Goal: Complete application form: Complete application form

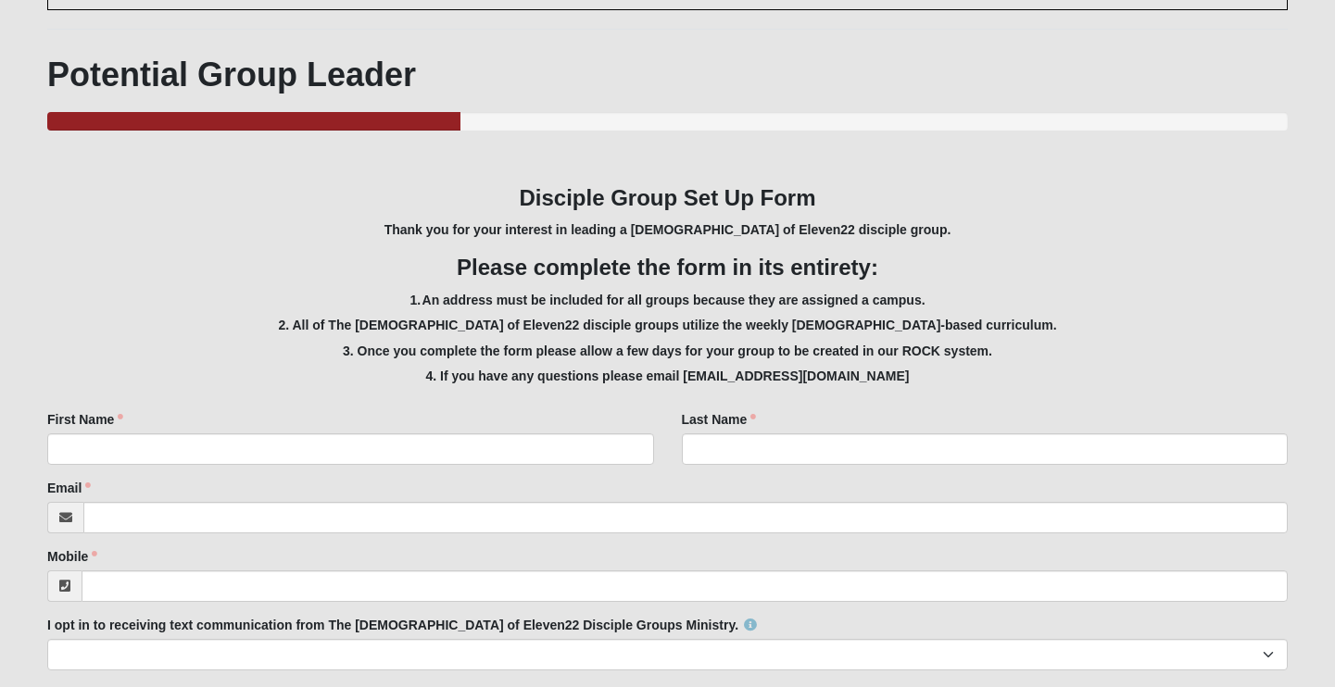
scroll to position [173, 0]
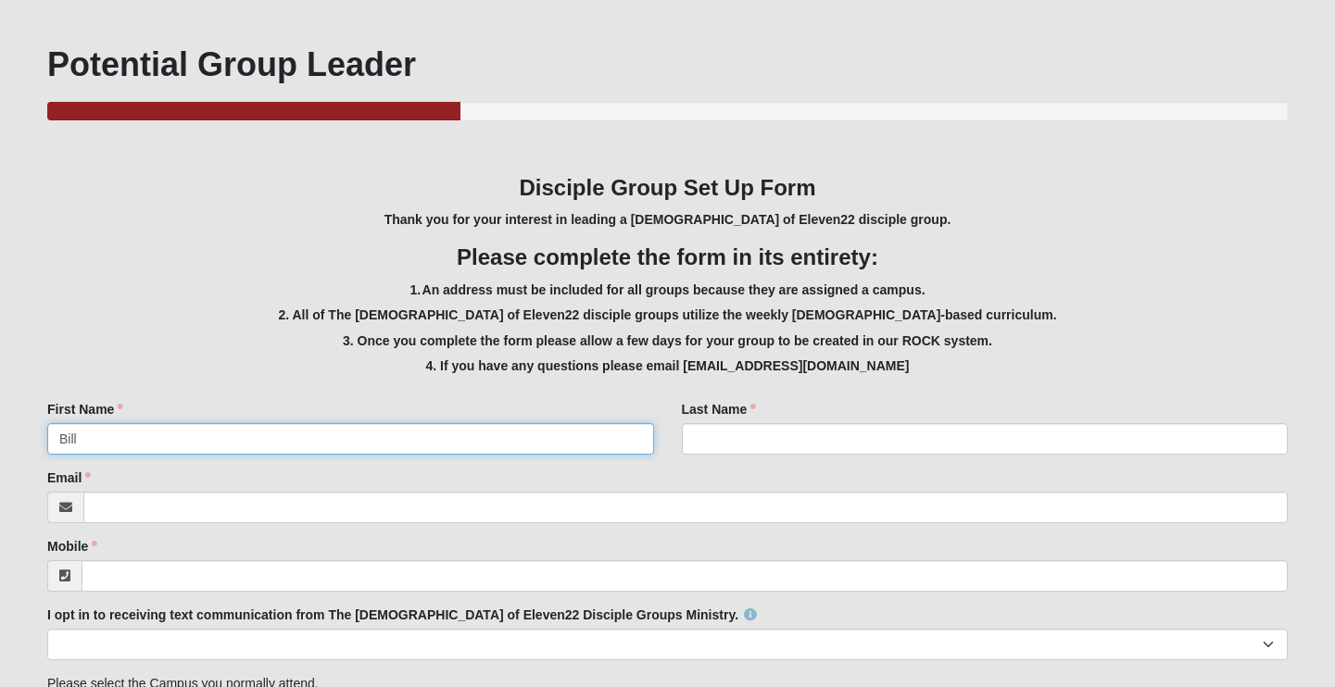
type input "Bill"
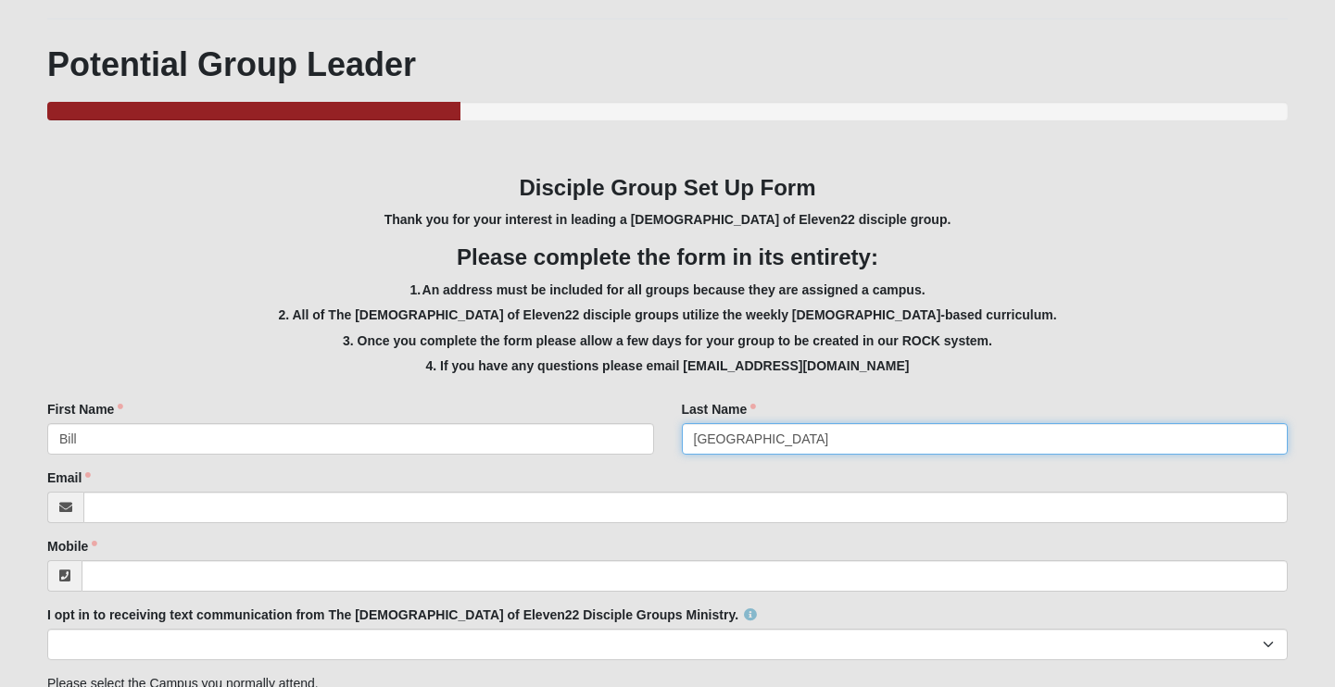
type input "[GEOGRAPHIC_DATA]"
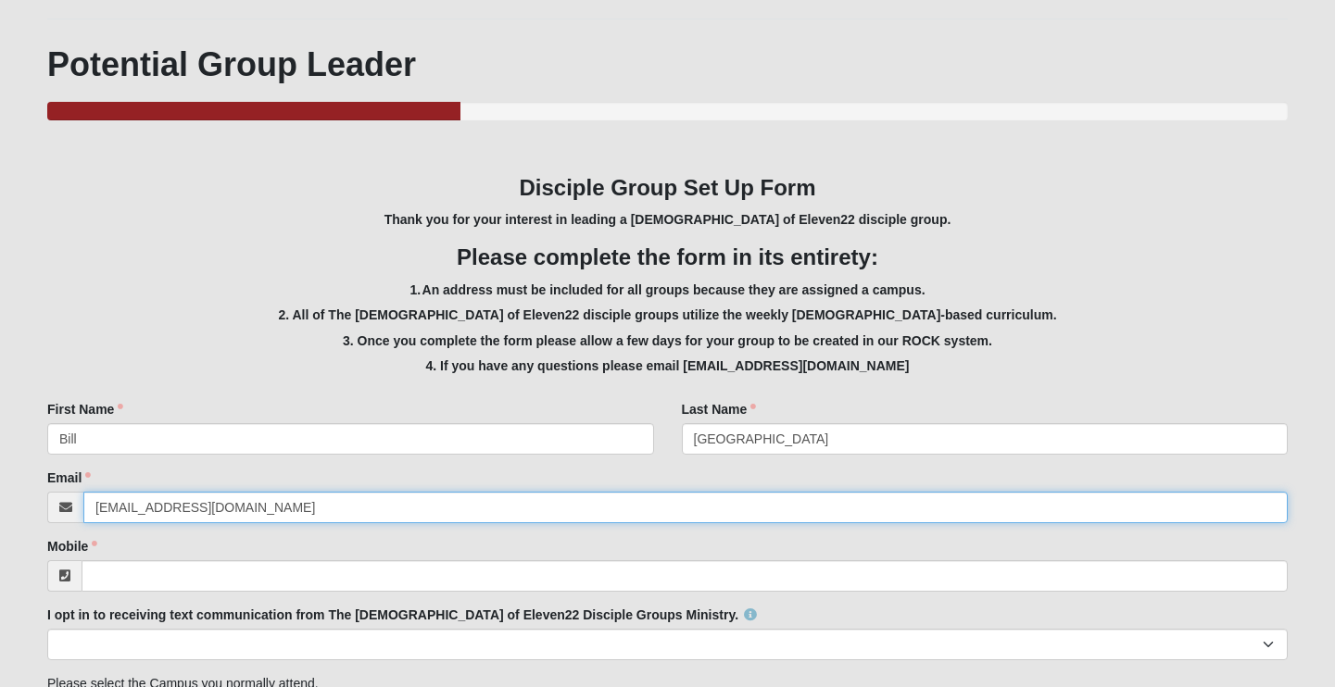
type input "[EMAIL_ADDRESS][DOMAIN_NAME]"
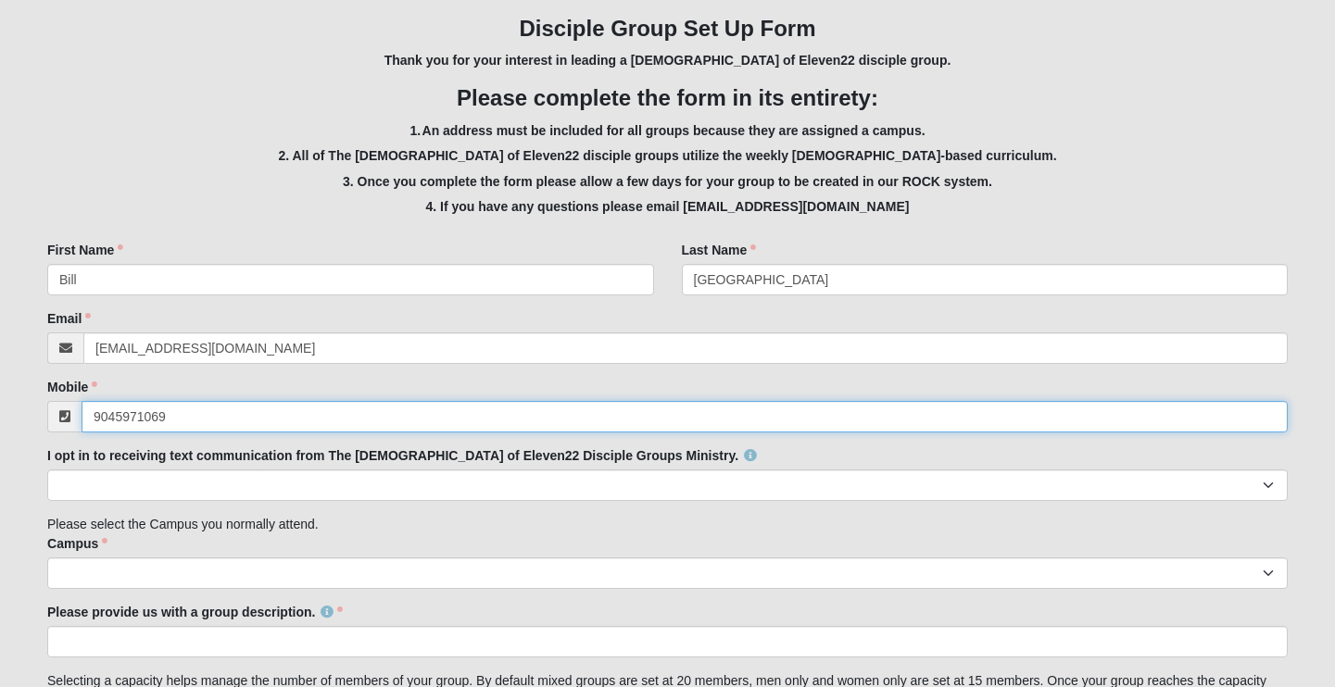
scroll to position [343, 0]
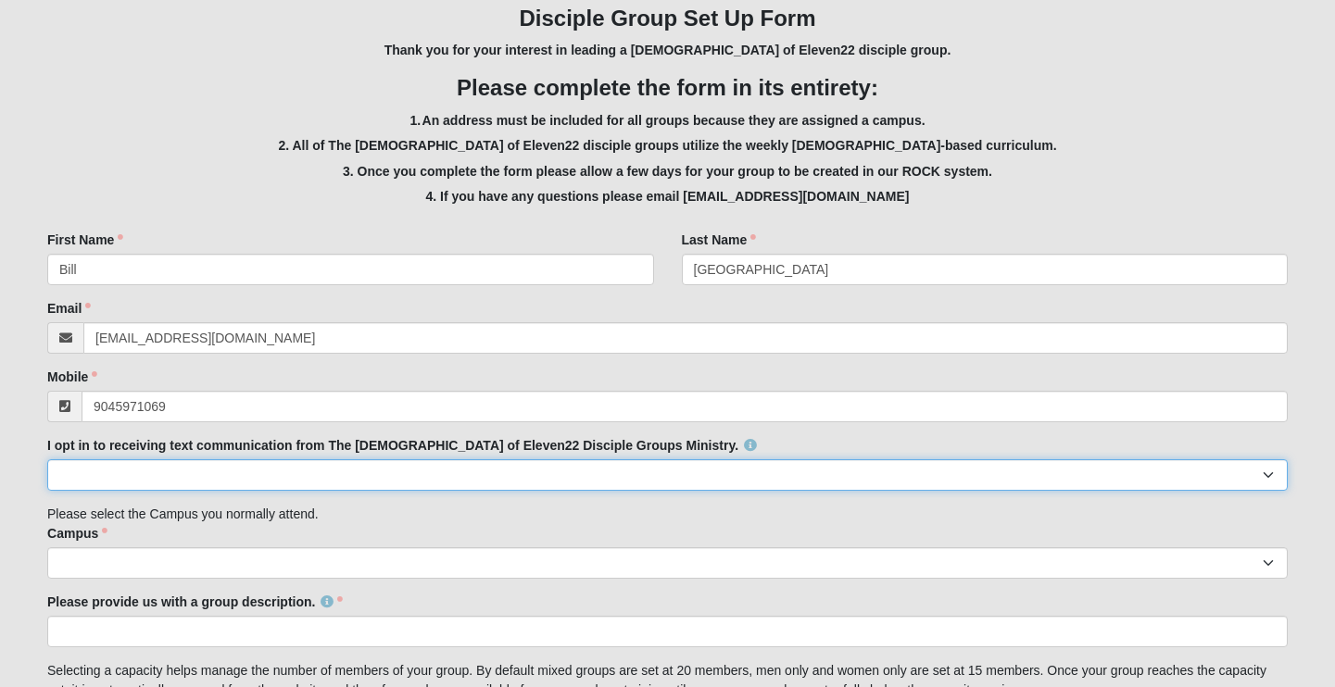
type input "[PHONE_NUMBER]"
select select "Yes"
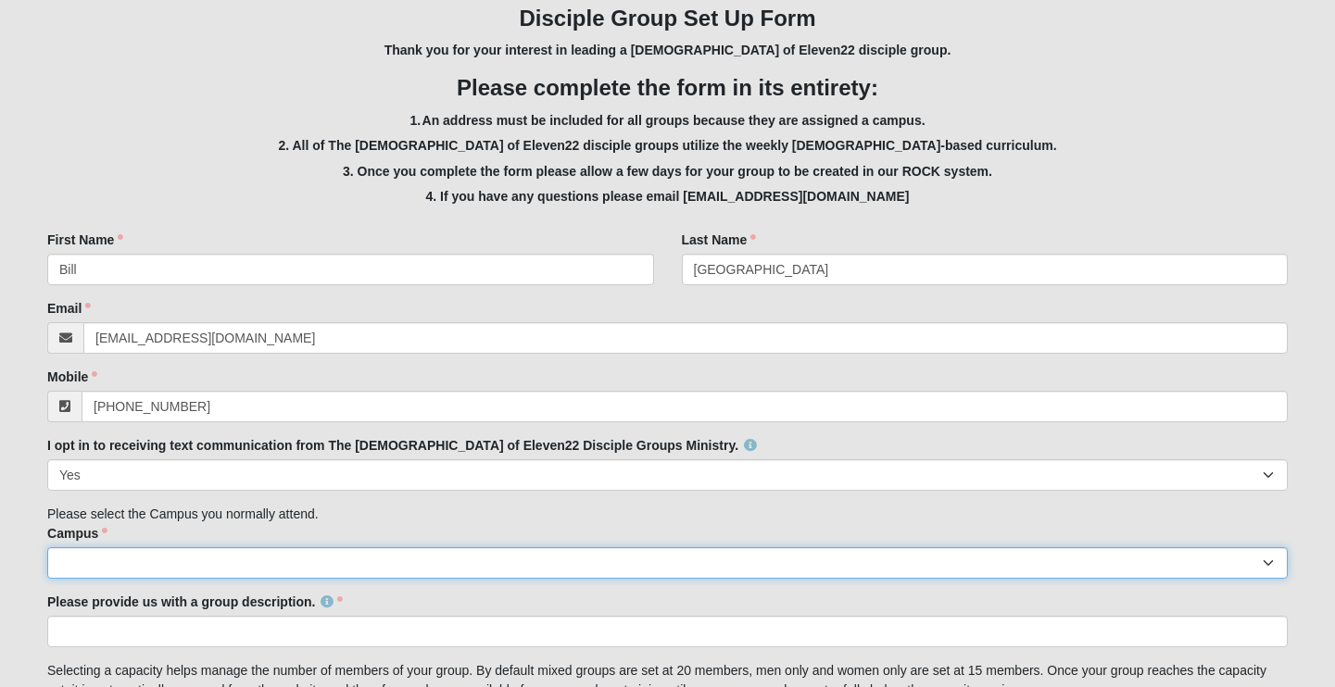
select select "3"
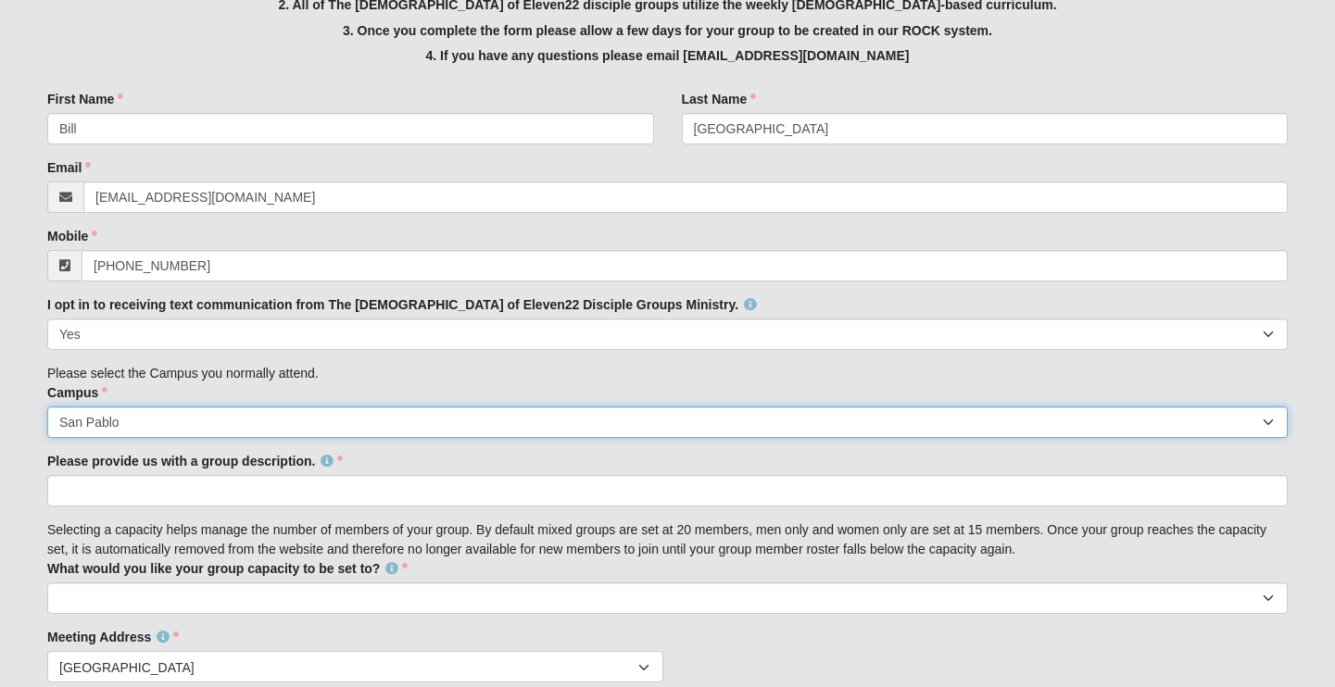
scroll to position [490, 0]
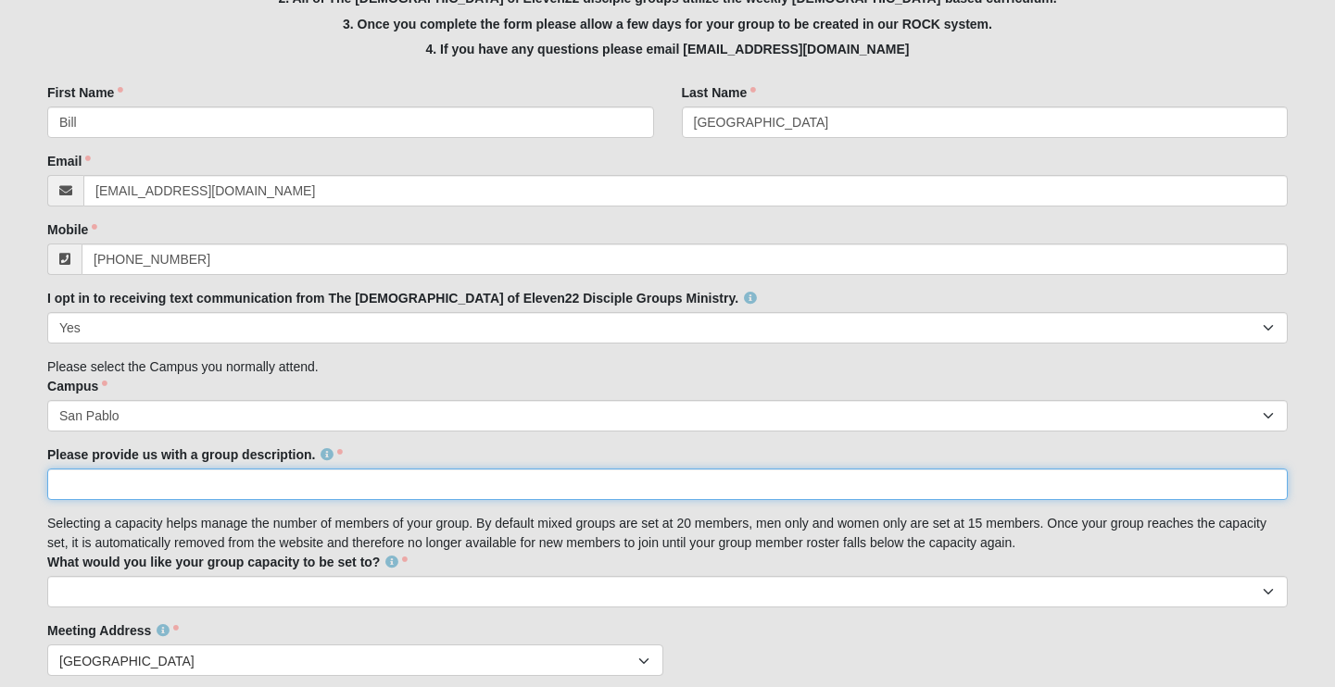
click at [232, 478] on input "Please provide us with a group description." at bounding box center [667, 485] width 1241 height 32
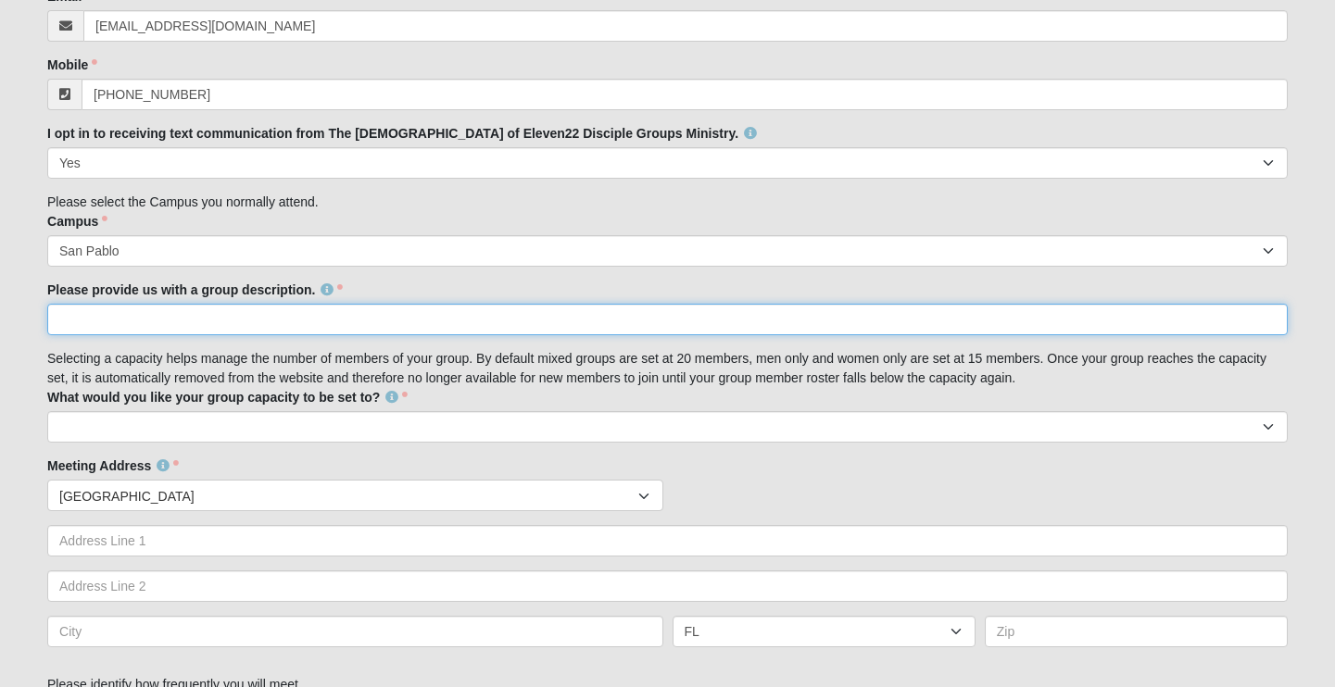
scroll to position [658, 0]
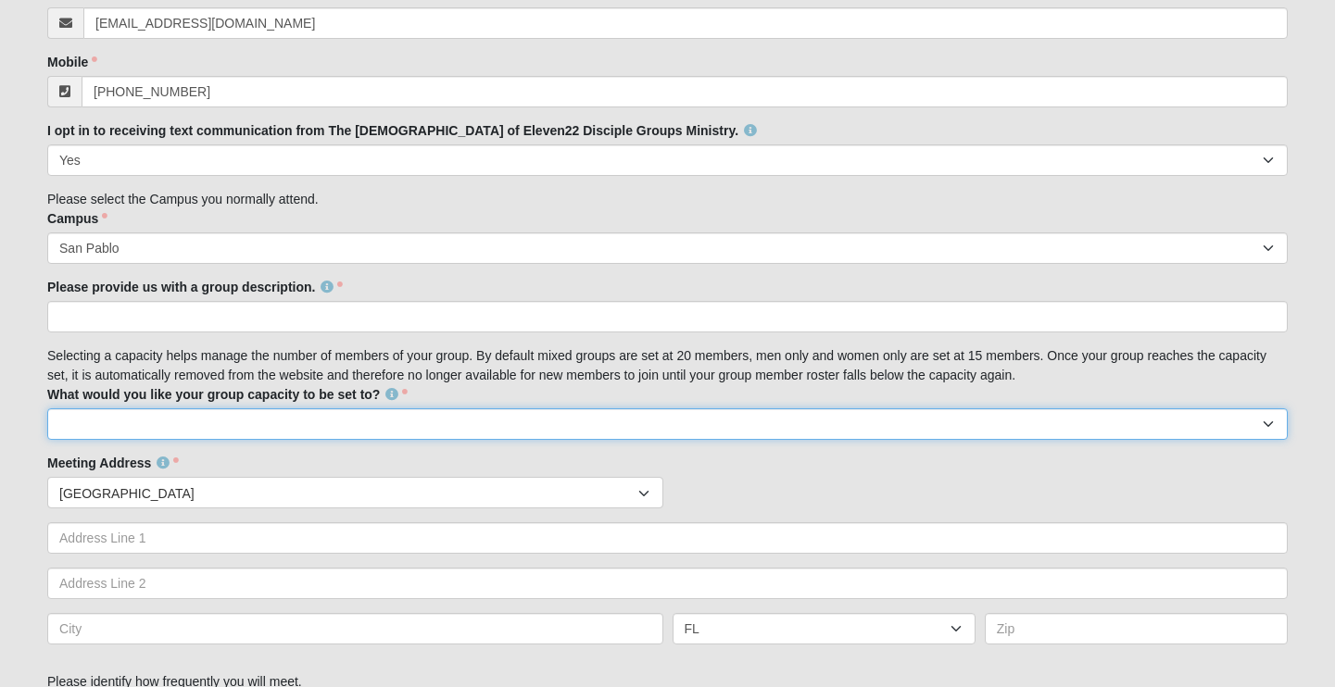
select select "15"
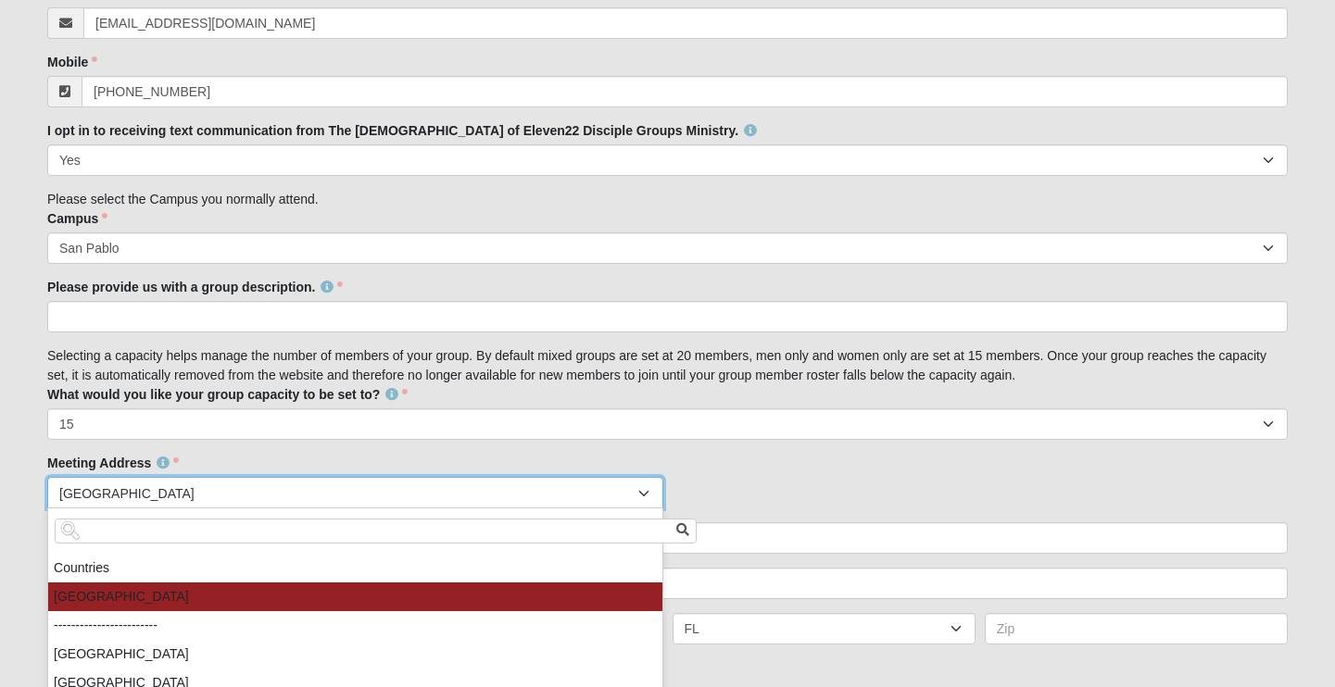
click at [410, 485] on span "[GEOGRAPHIC_DATA]" at bounding box center [348, 494] width 578 height 32
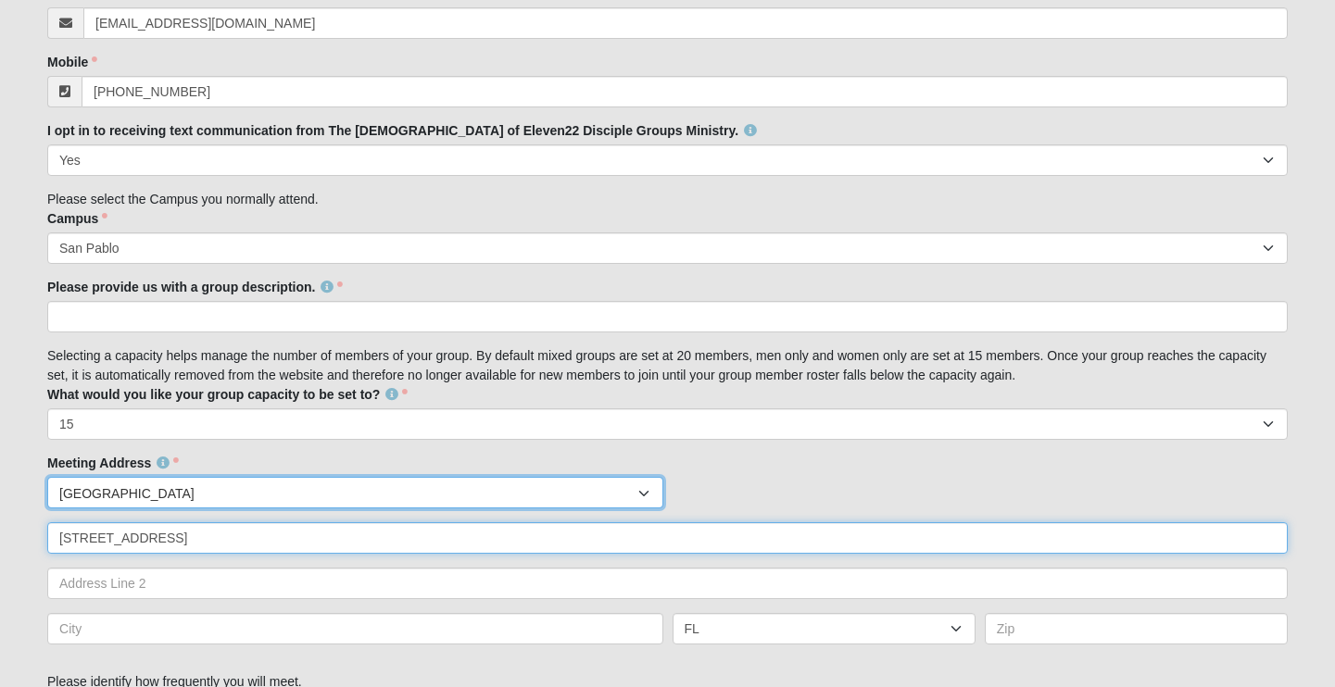
type input "[STREET_ADDRESS]"
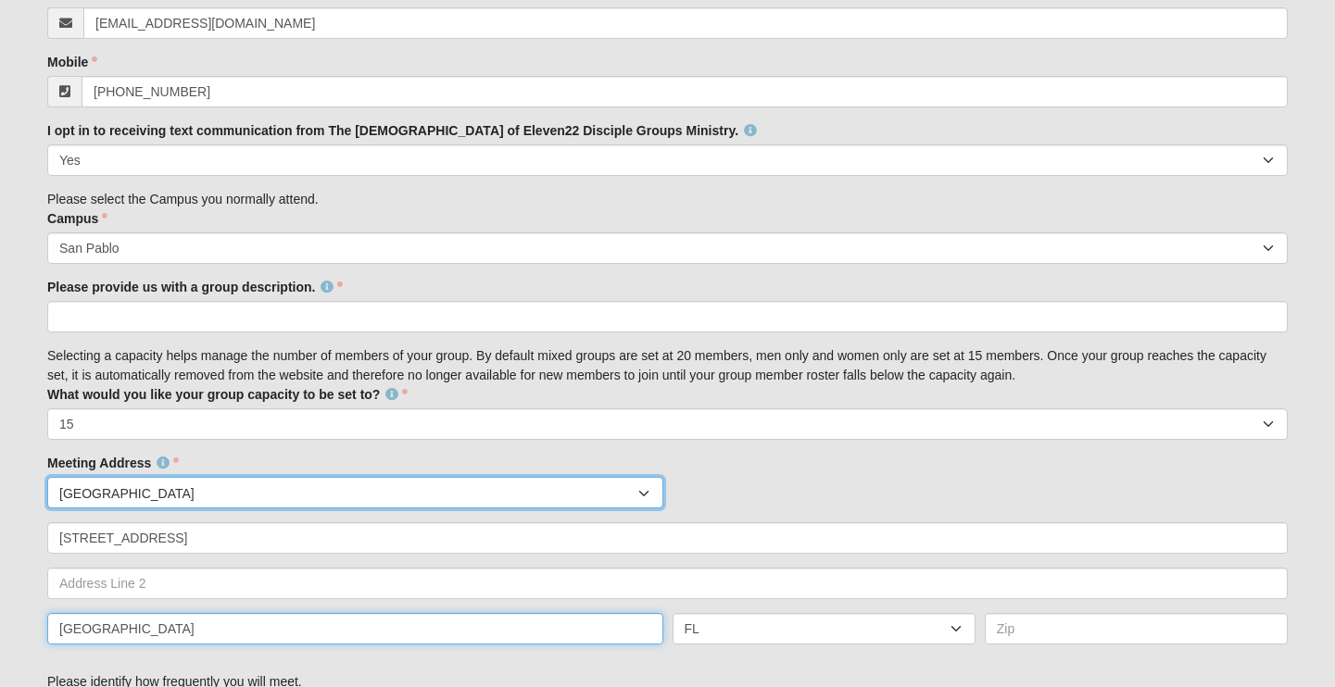
type input "[GEOGRAPHIC_DATA]"
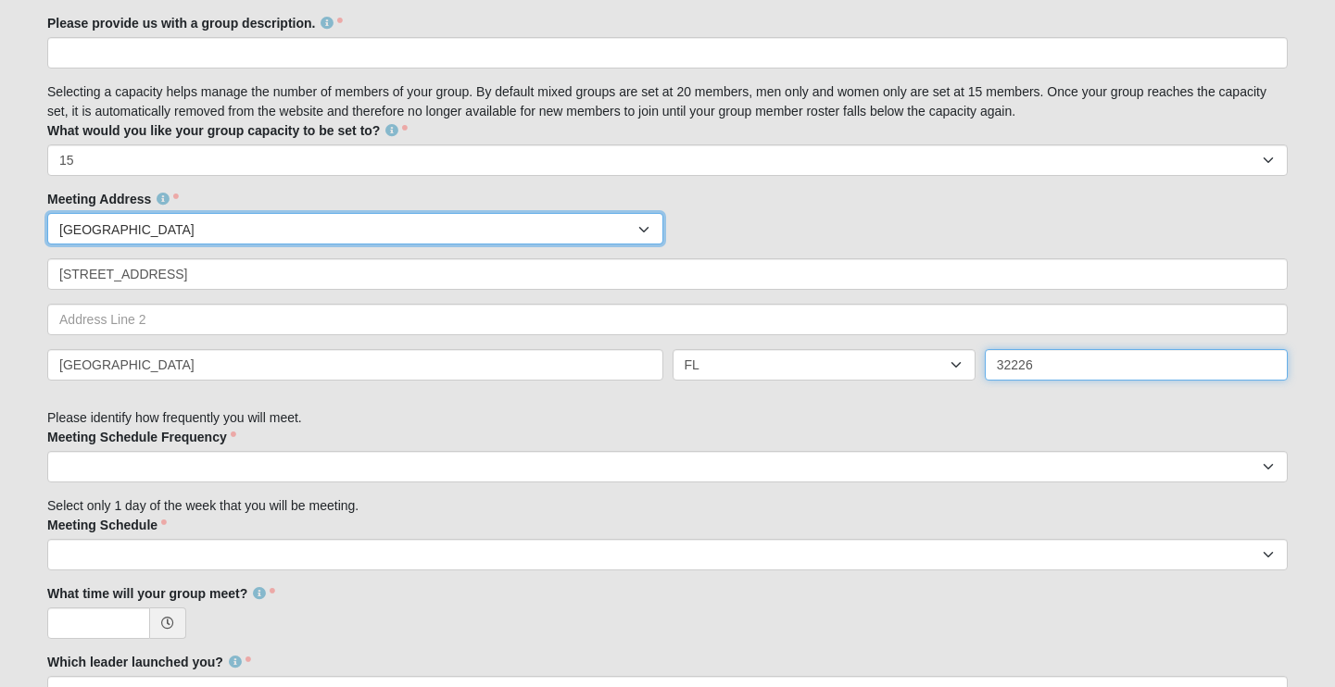
scroll to position [925, 0]
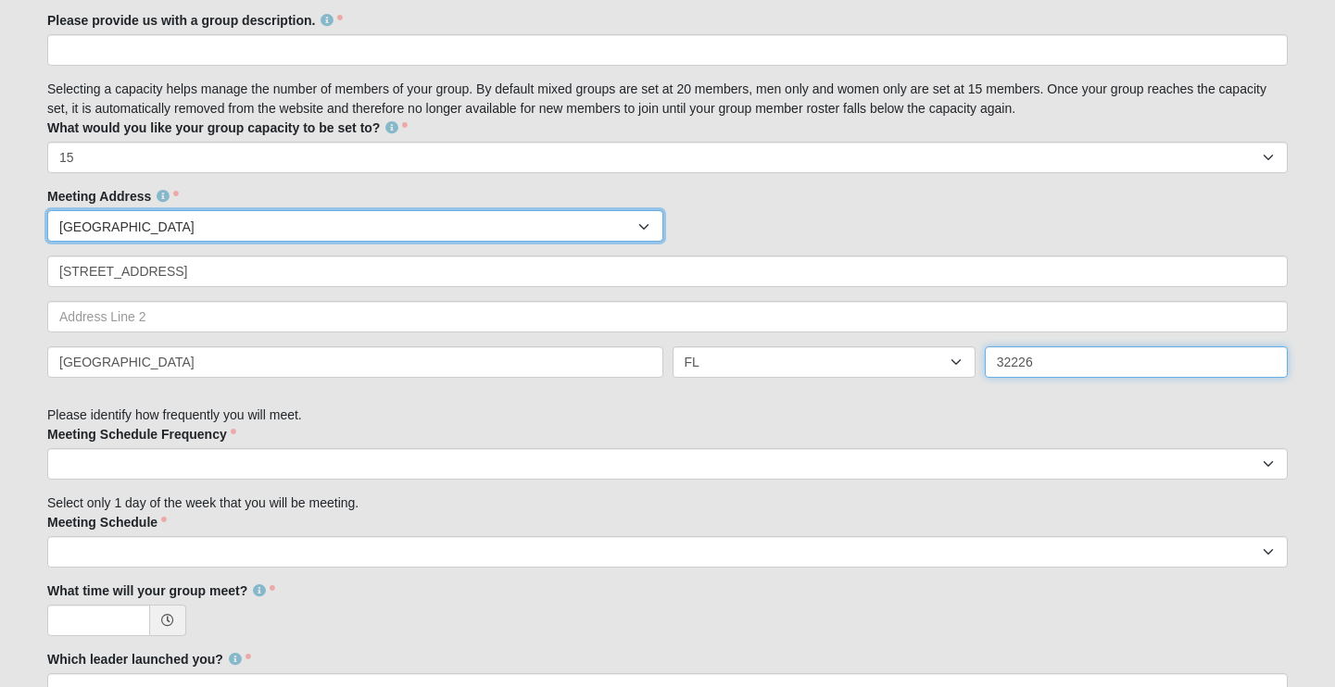
type input "32226"
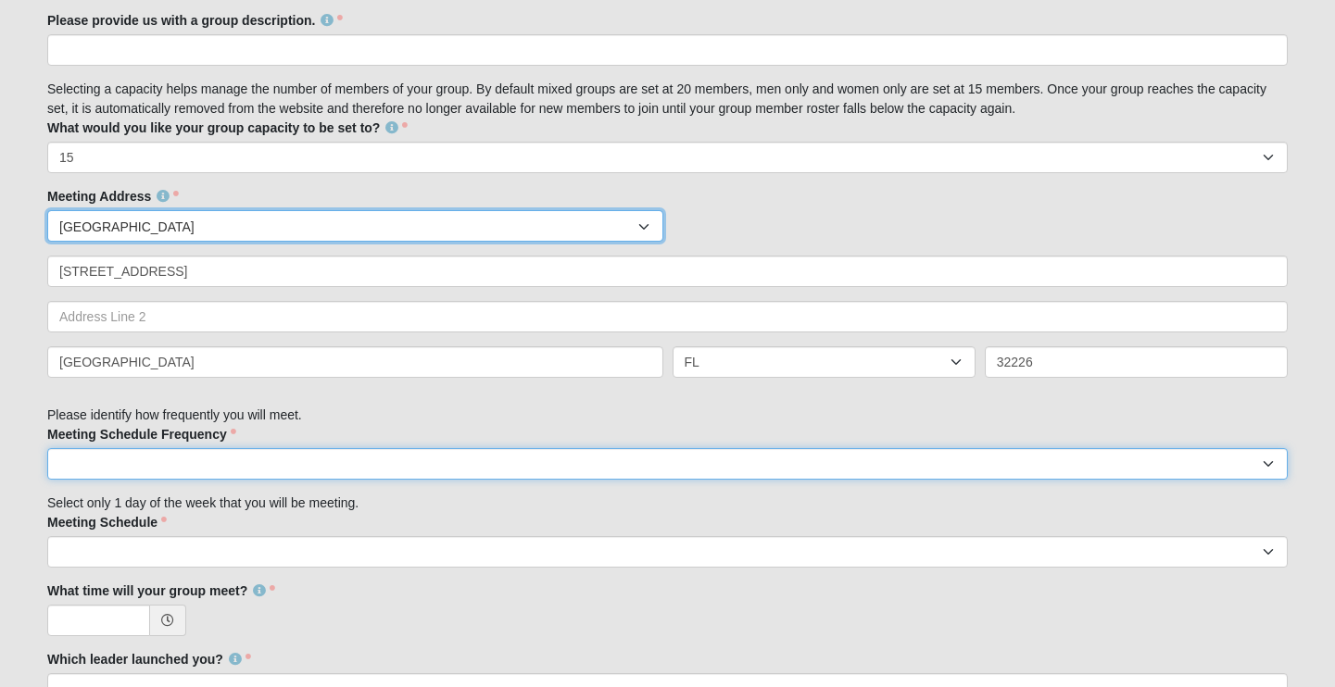
select select "weekly"
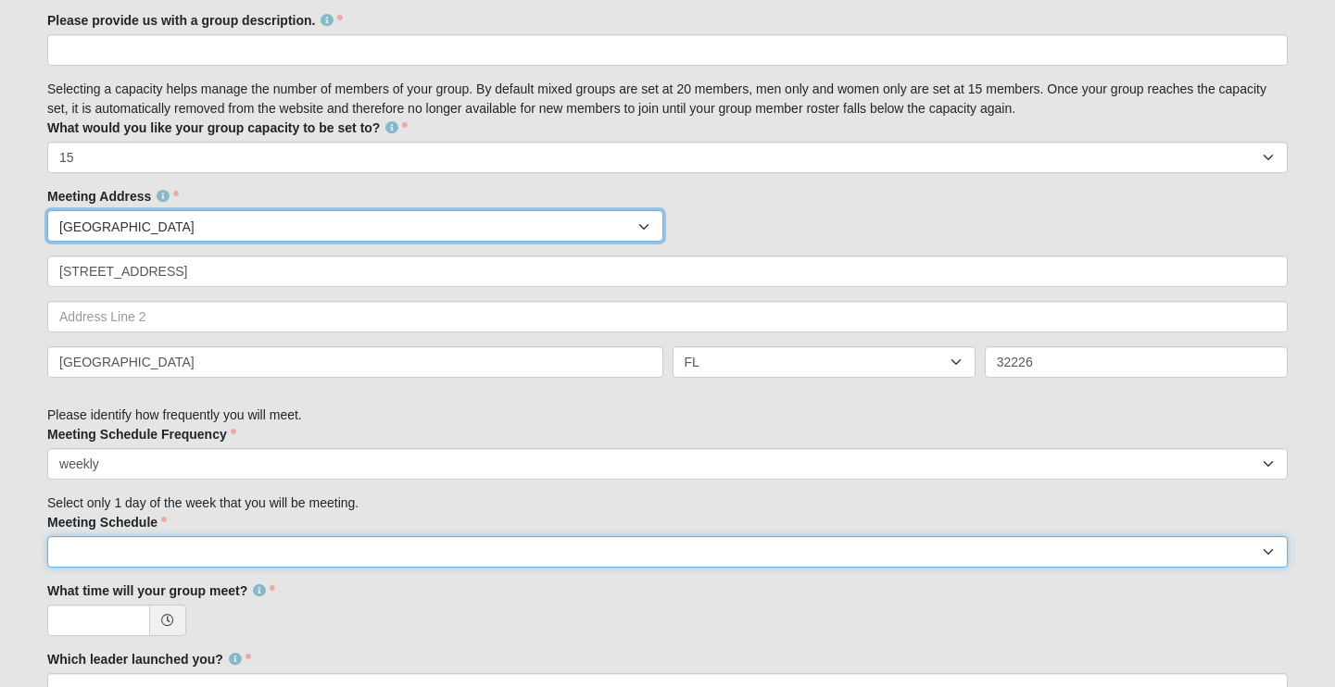
select select "1"
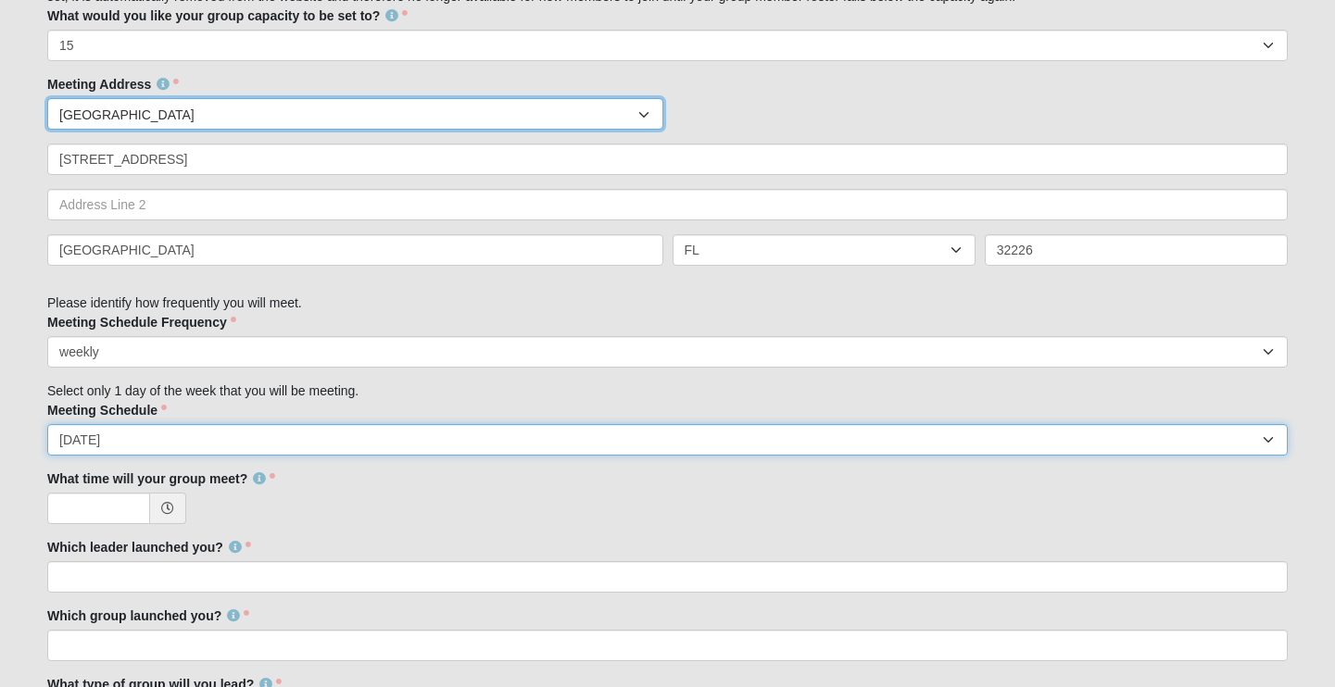
scroll to position [1039, 0]
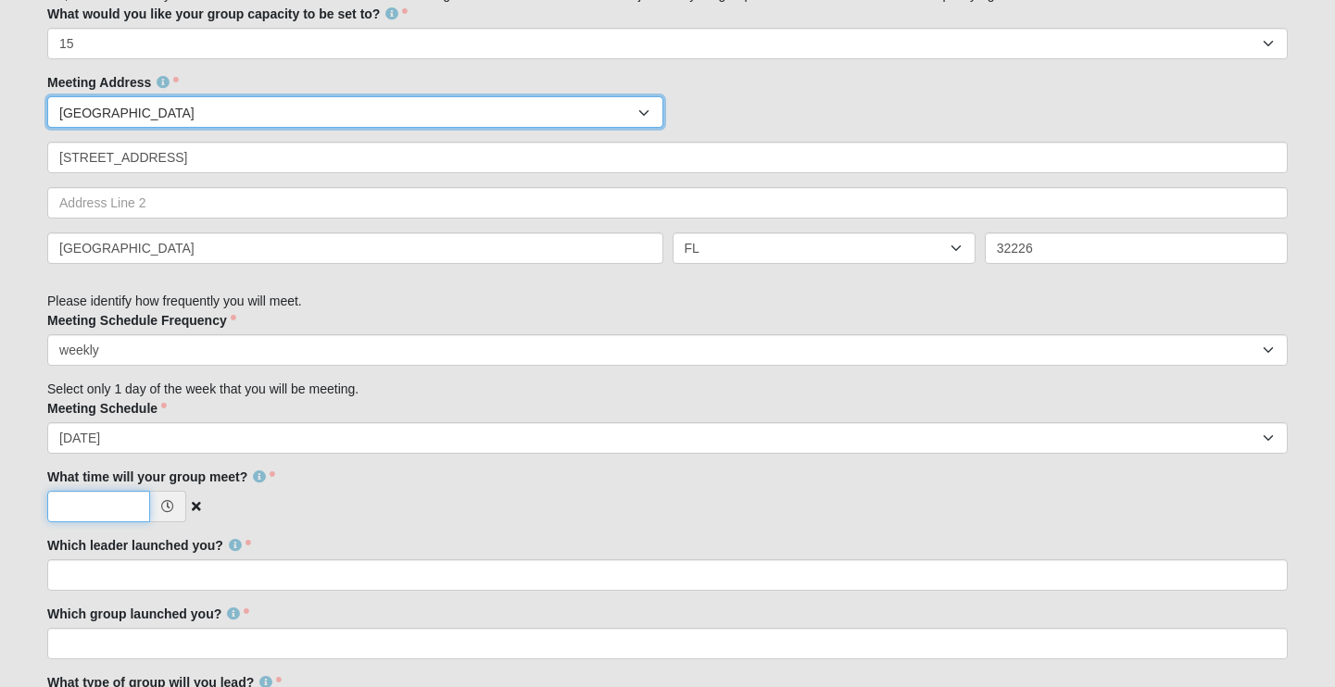
click at [114, 500] on input "What time will your group meet?" at bounding box center [98, 507] width 103 height 32
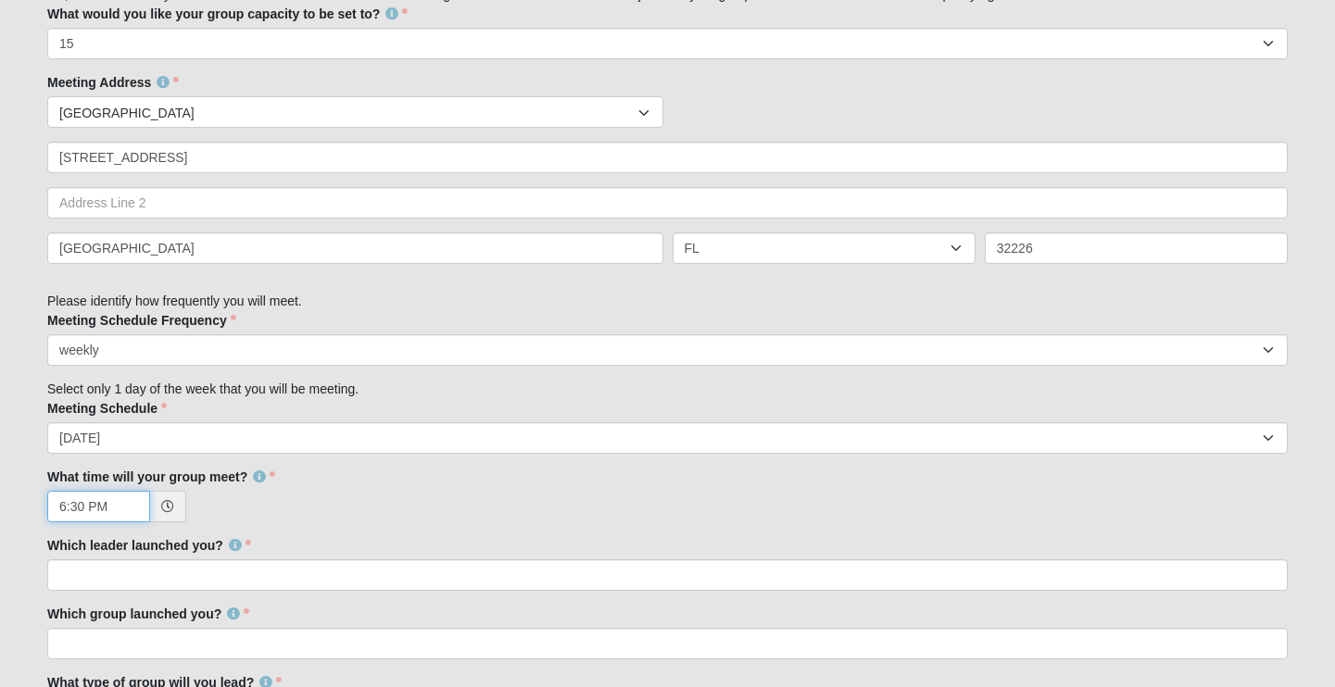
type input "6:30 PM"
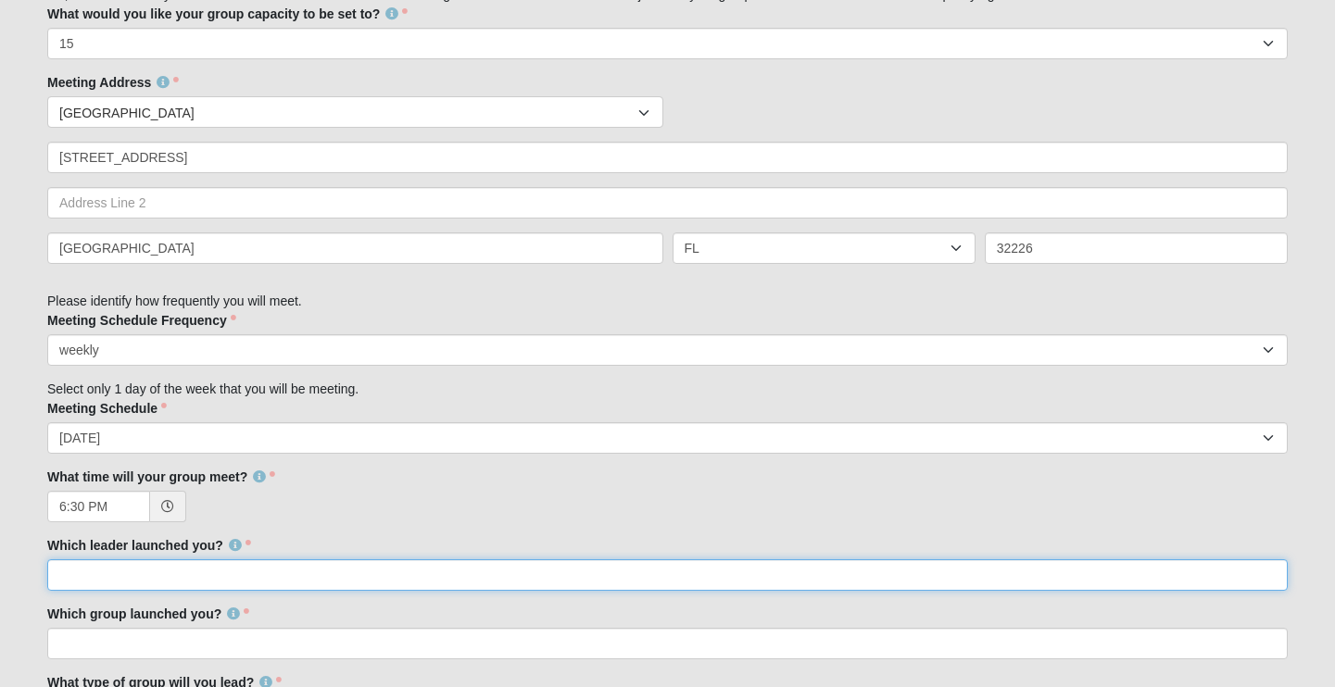
click at [218, 568] on input "Which leader launched you?" at bounding box center [667, 576] width 1241 height 32
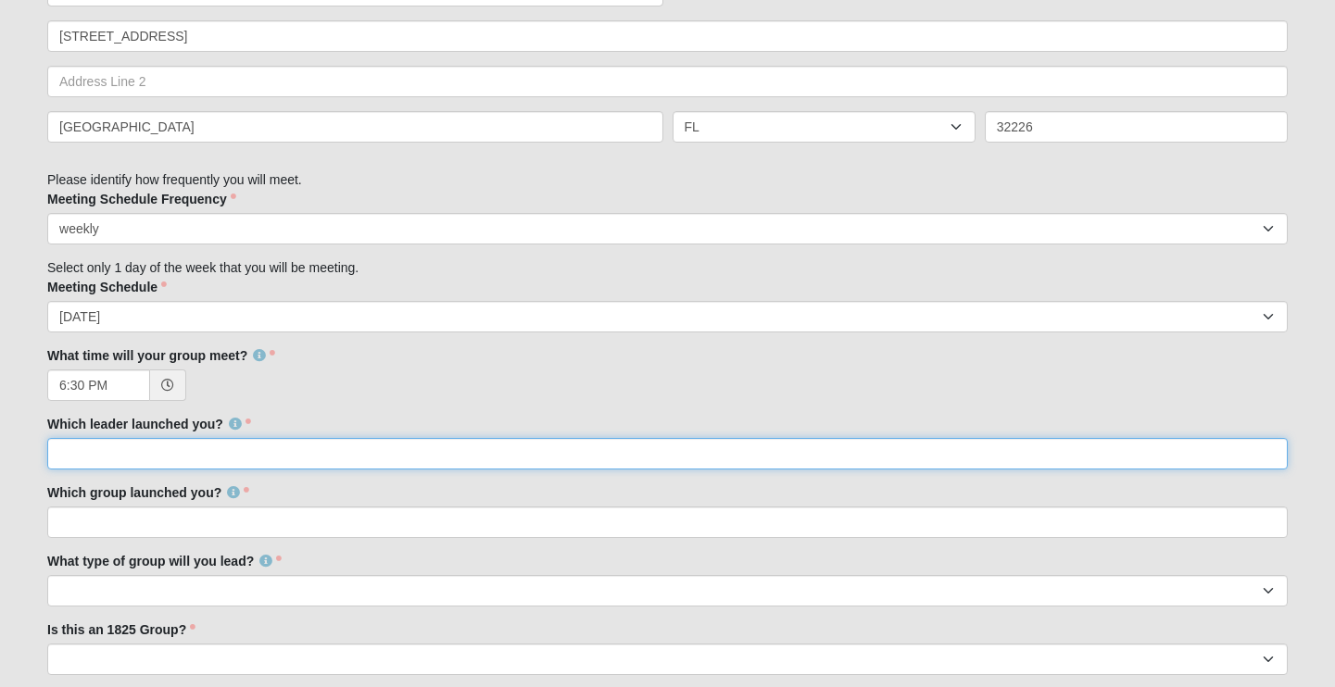
scroll to position [1171, 0]
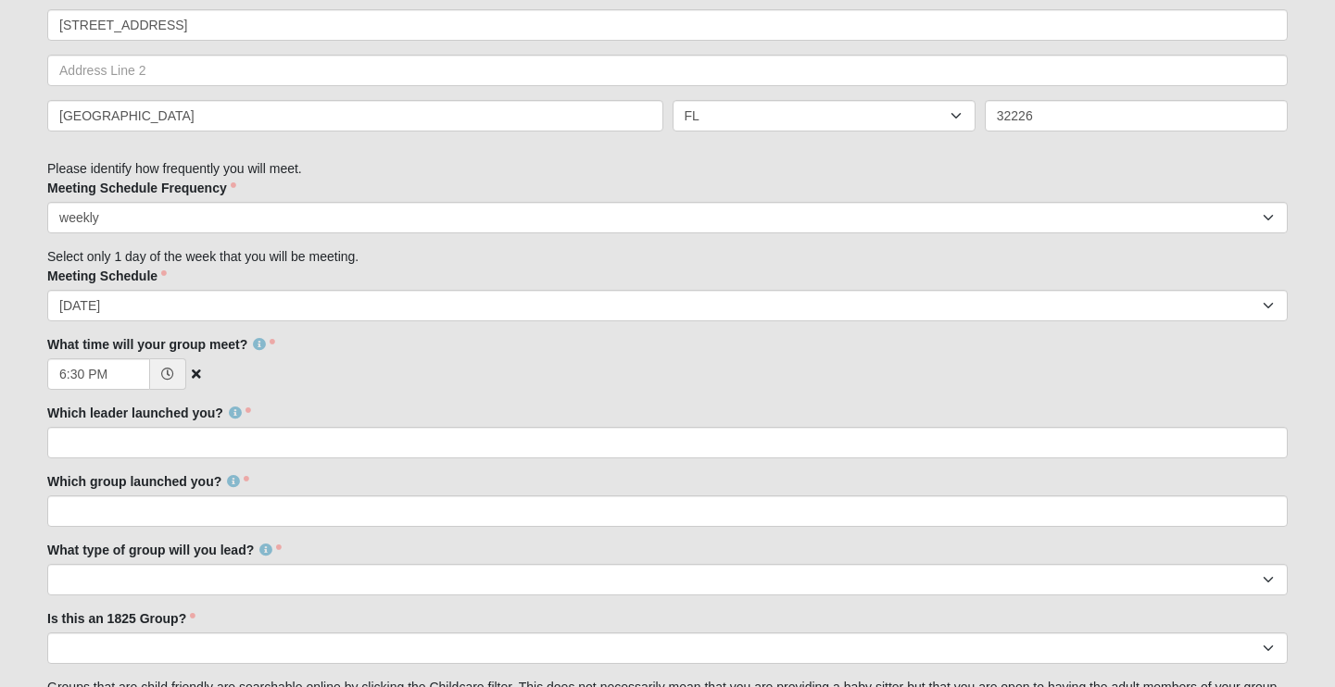
click at [169, 370] on icon at bounding box center [167, 374] width 13 height 13
click at [271, 378] on div "6:30 PM" at bounding box center [667, 375] width 1241 height 32
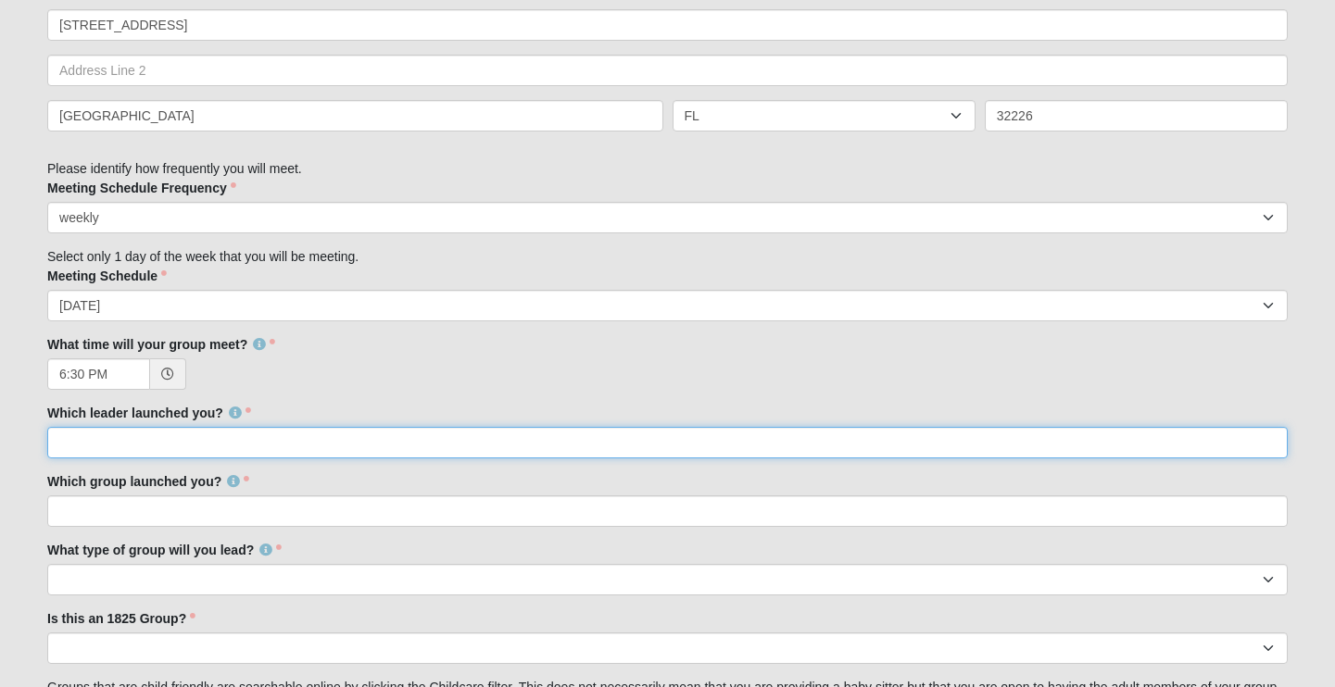
click at [127, 432] on input "Which leader launched you?" at bounding box center [667, 443] width 1241 height 32
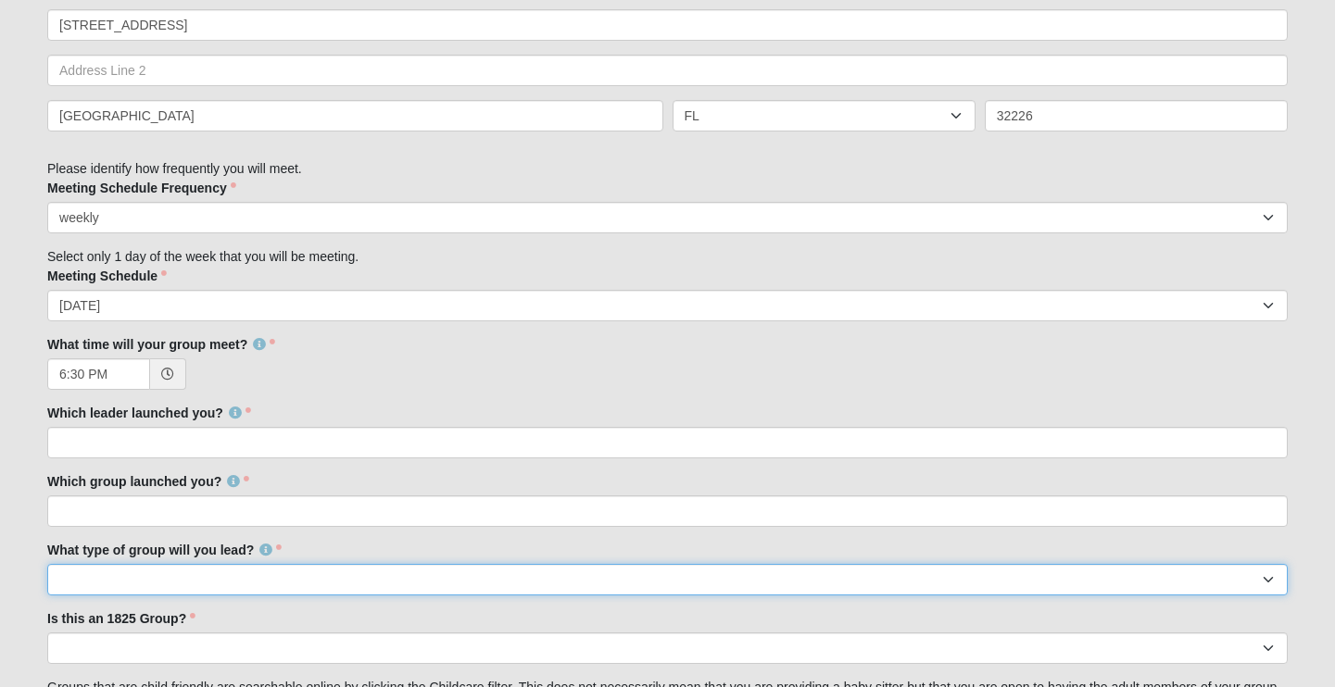
select select "F4495B8B-2505-48FC-B608-747EED663011"
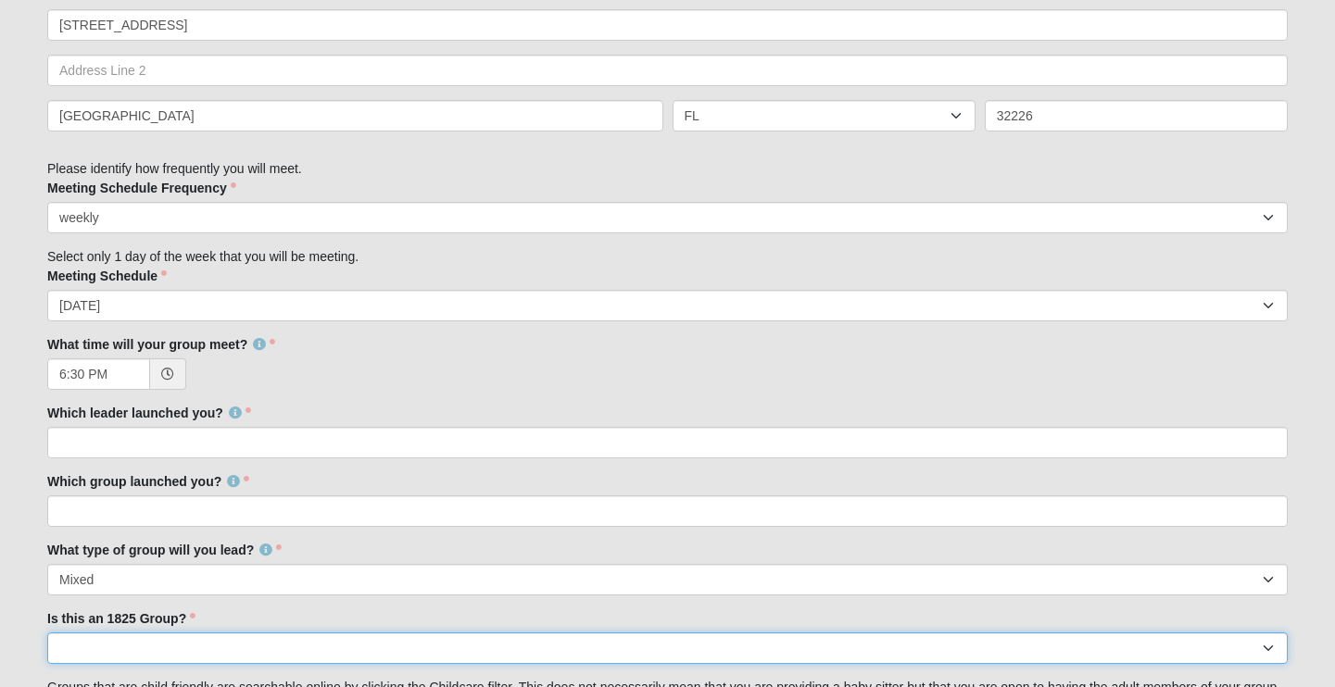
select select "False"
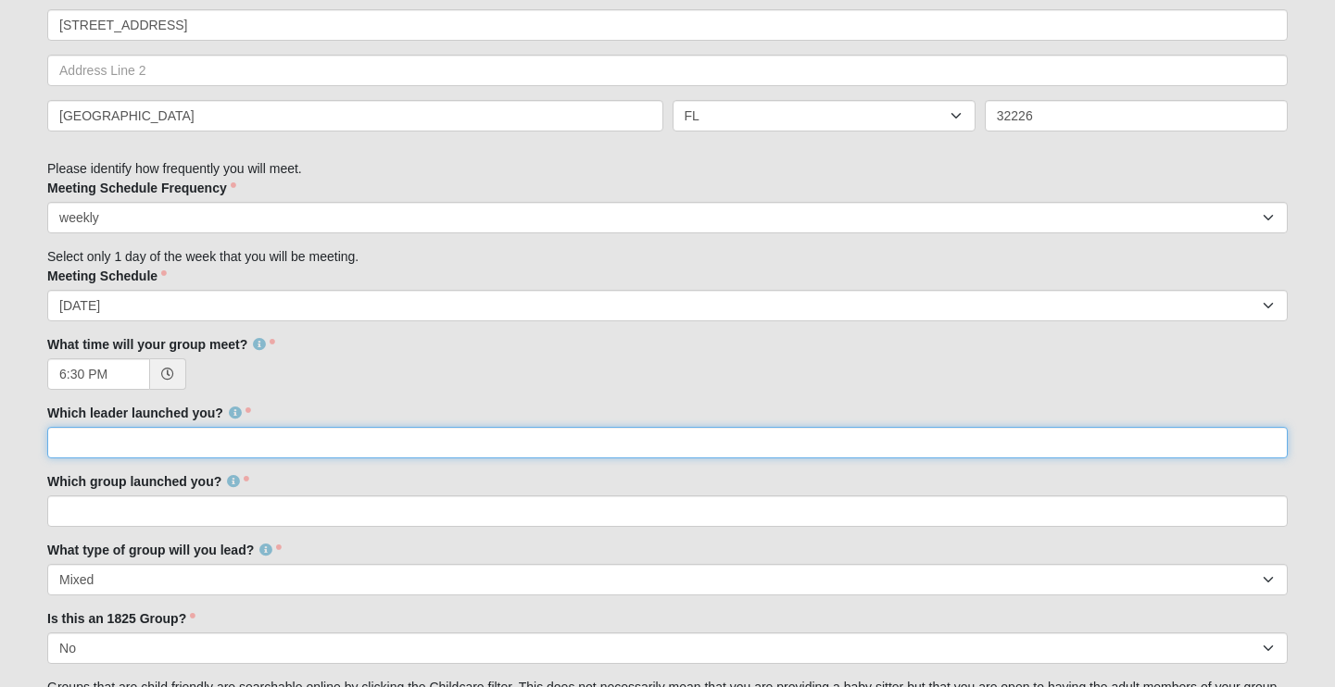
click at [144, 441] on input "Which leader launched you?" at bounding box center [667, 443] width 1241 height 32
type input "[PERSON_NAME]"
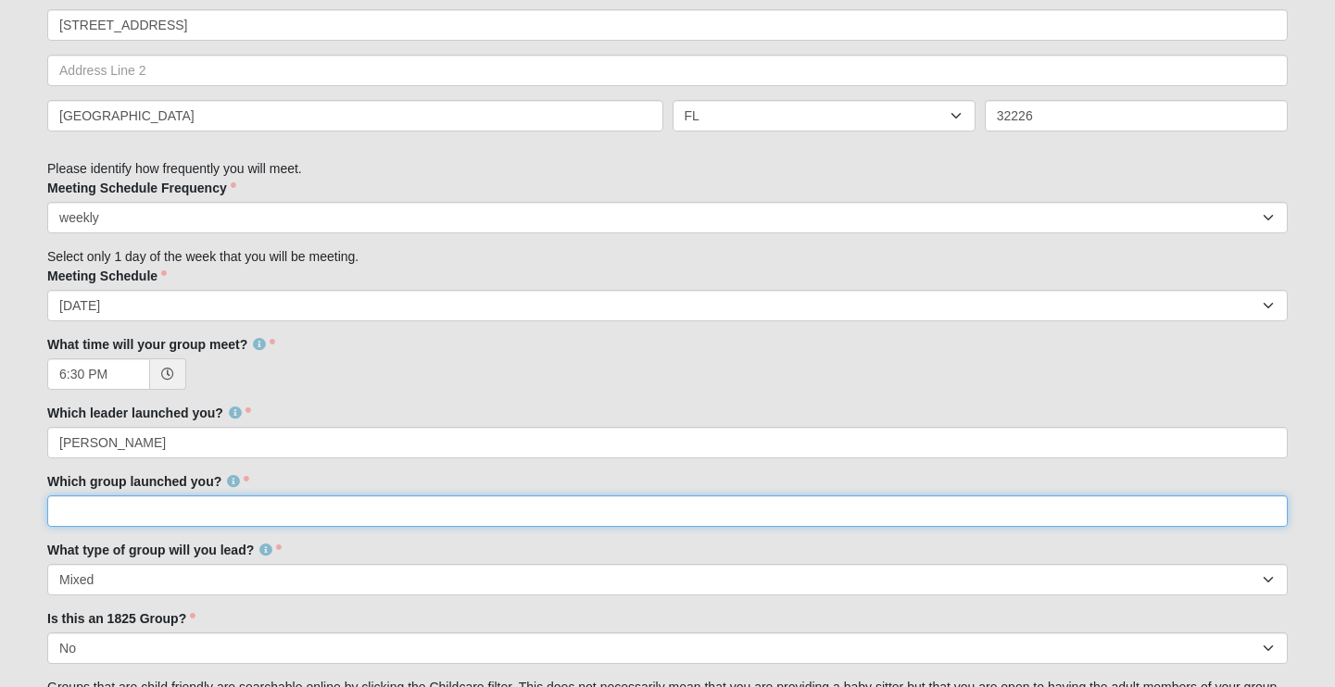
click at [113, 511] on input "Which group launched you?" at bounding box center [667, 512] width 1241 height 32
click at [695, 506] on input "Which group launched you?" at bounding box center [667, 512] width 1241 height 32
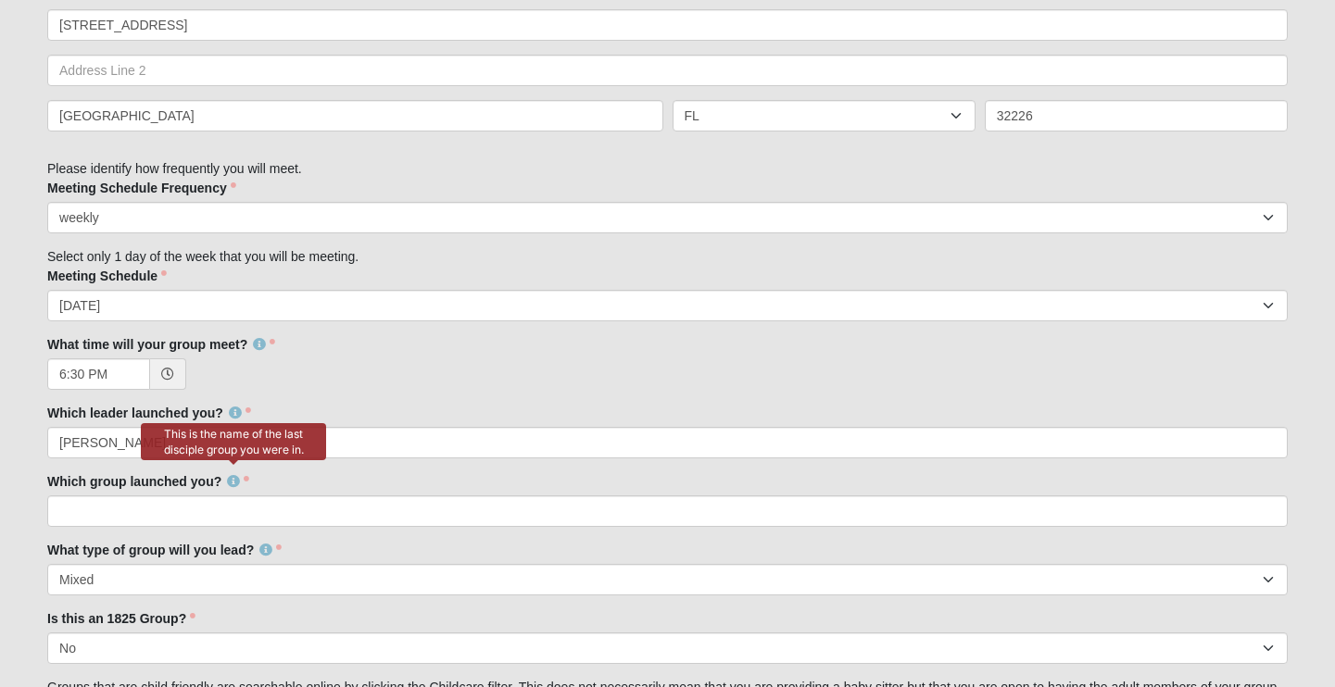
click at [235, 475] on icon at bounding box center [233, 481] width 13 height 13
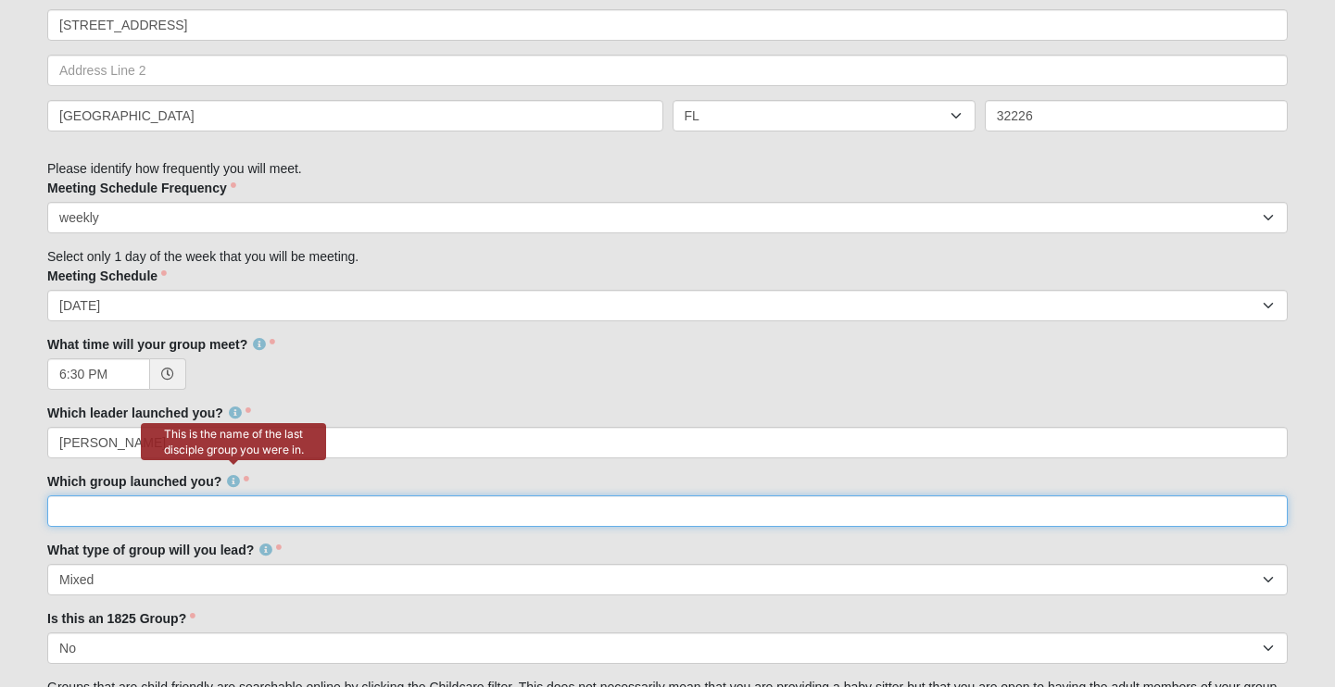
click at [212, 511] on input "Which group launched you?" at bounding box center [667, 512] width 1241 height 32
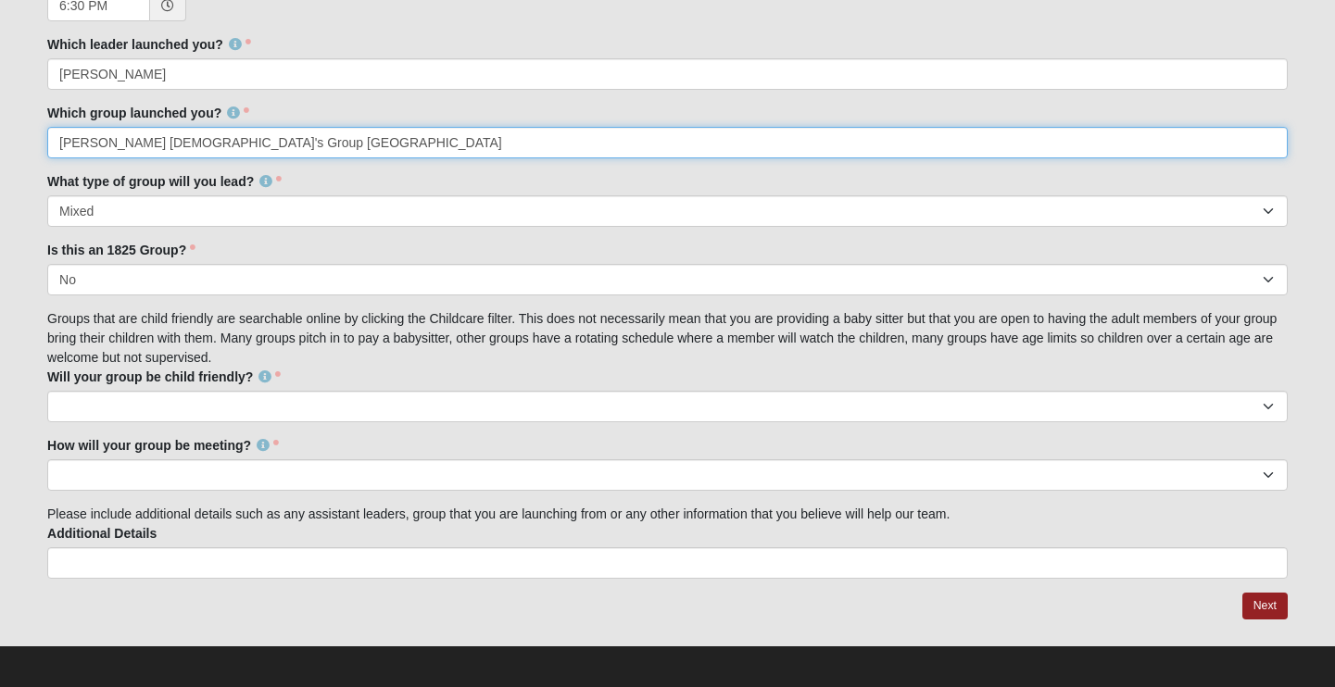
scroll to position [1539, 0]
type input "[PERSON_NAME] [DEMOGRAPHIC_DATA]'s Group [GEOGRAPHIC_DATA]"
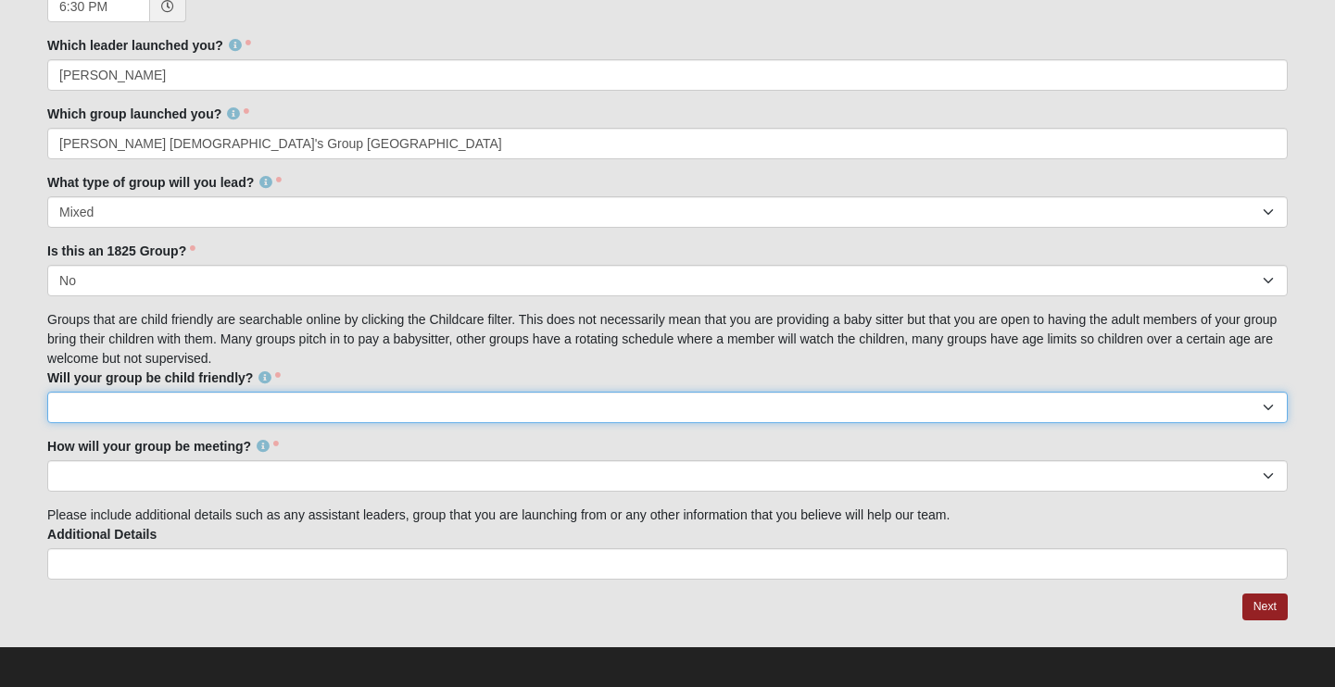
select select "True"
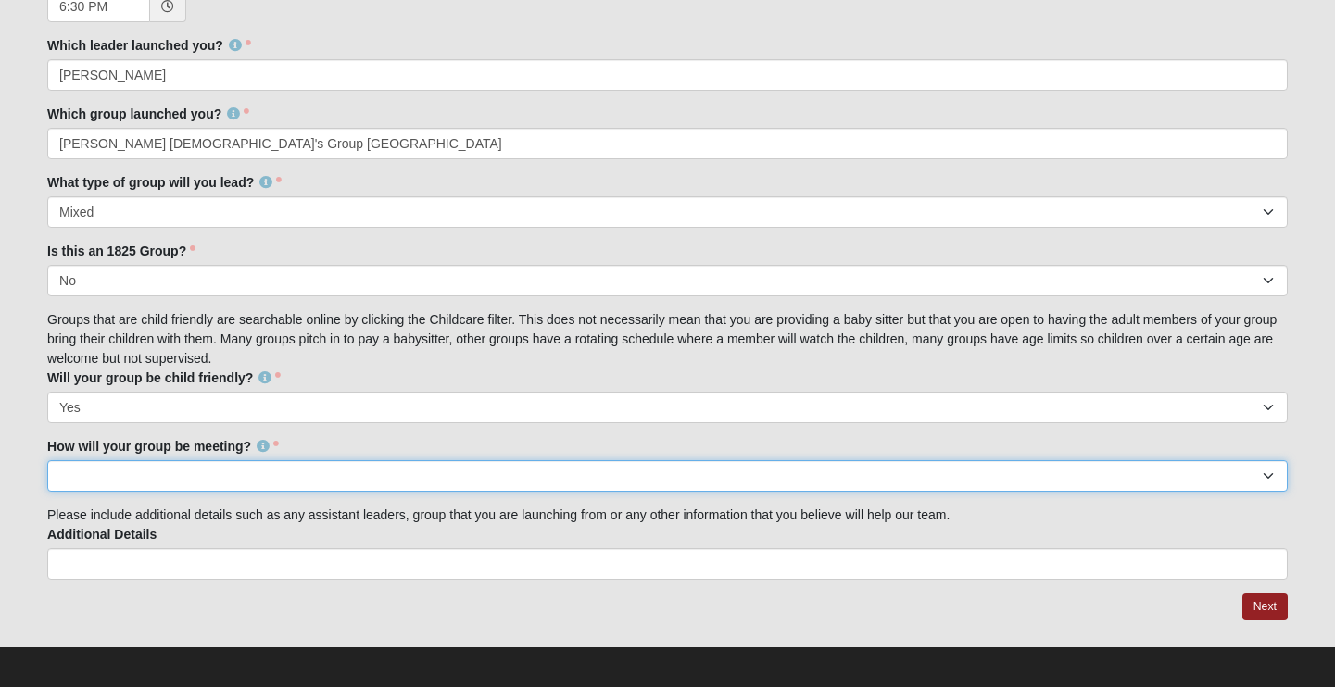
select select "1596"
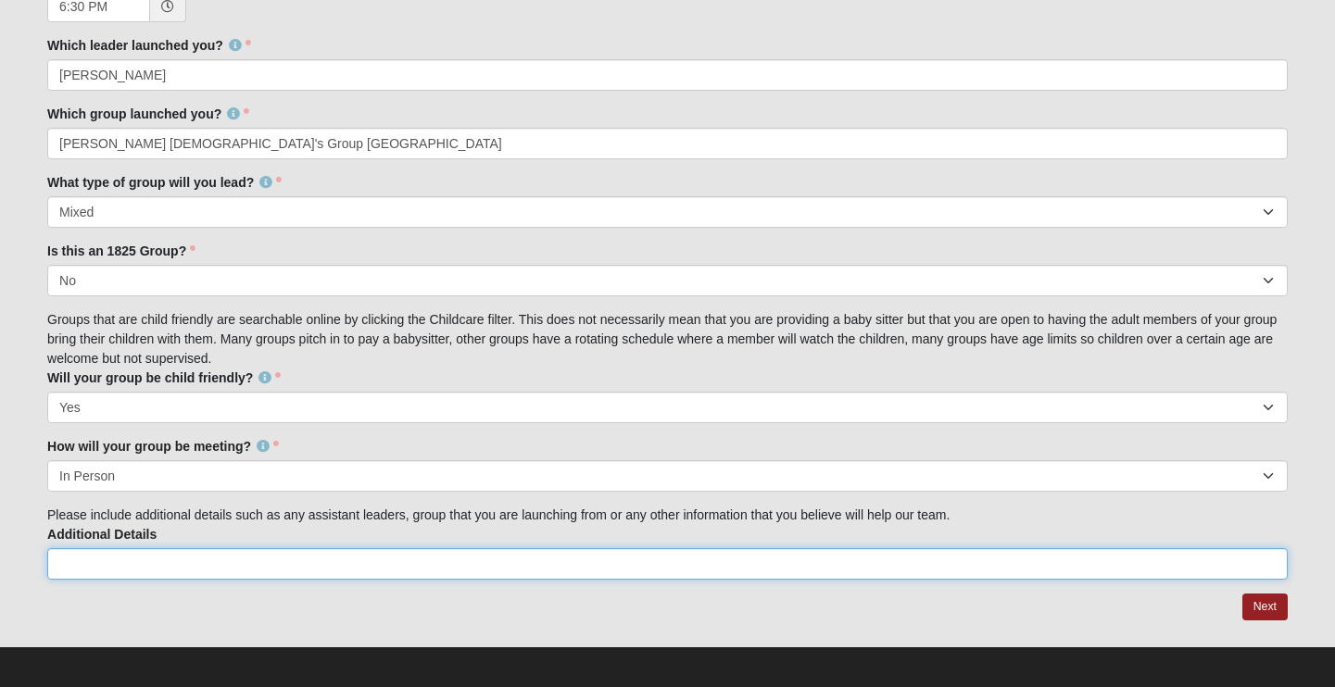
click at [181, 560] on input "Additional Details" at bounding box center [667, 565] width 1241 height 32
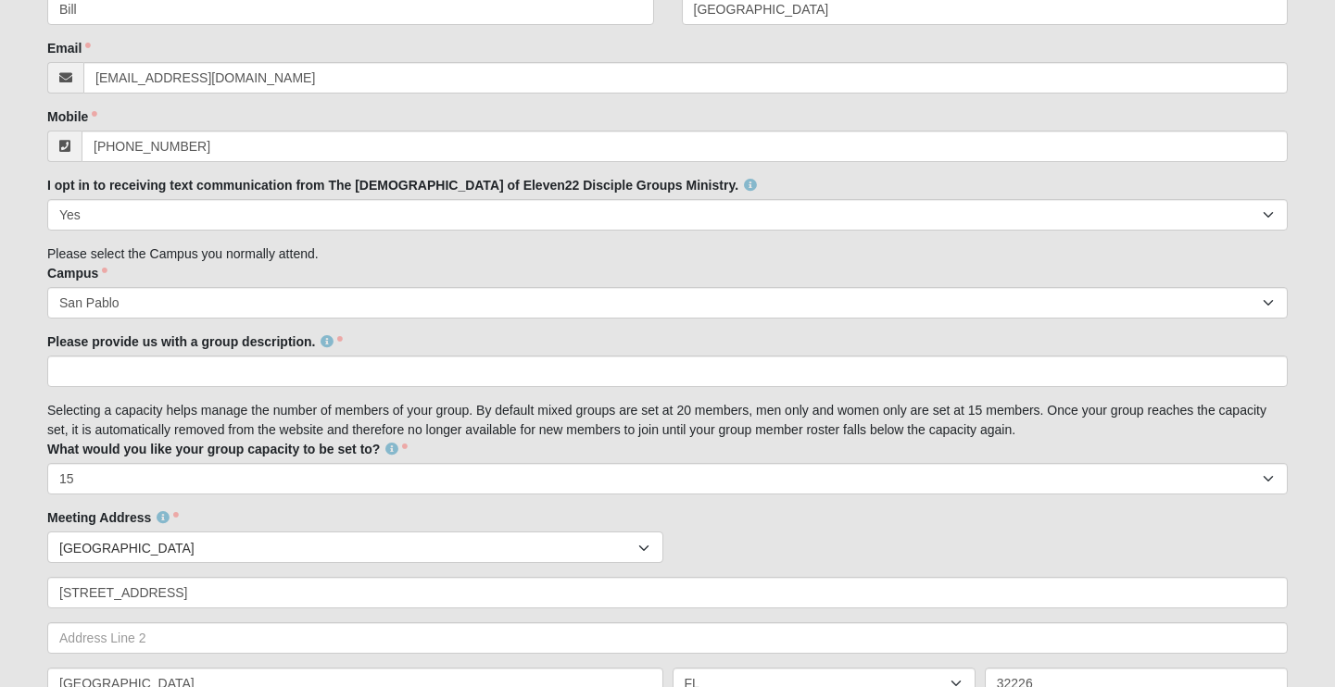
scroll to position [577, 0]
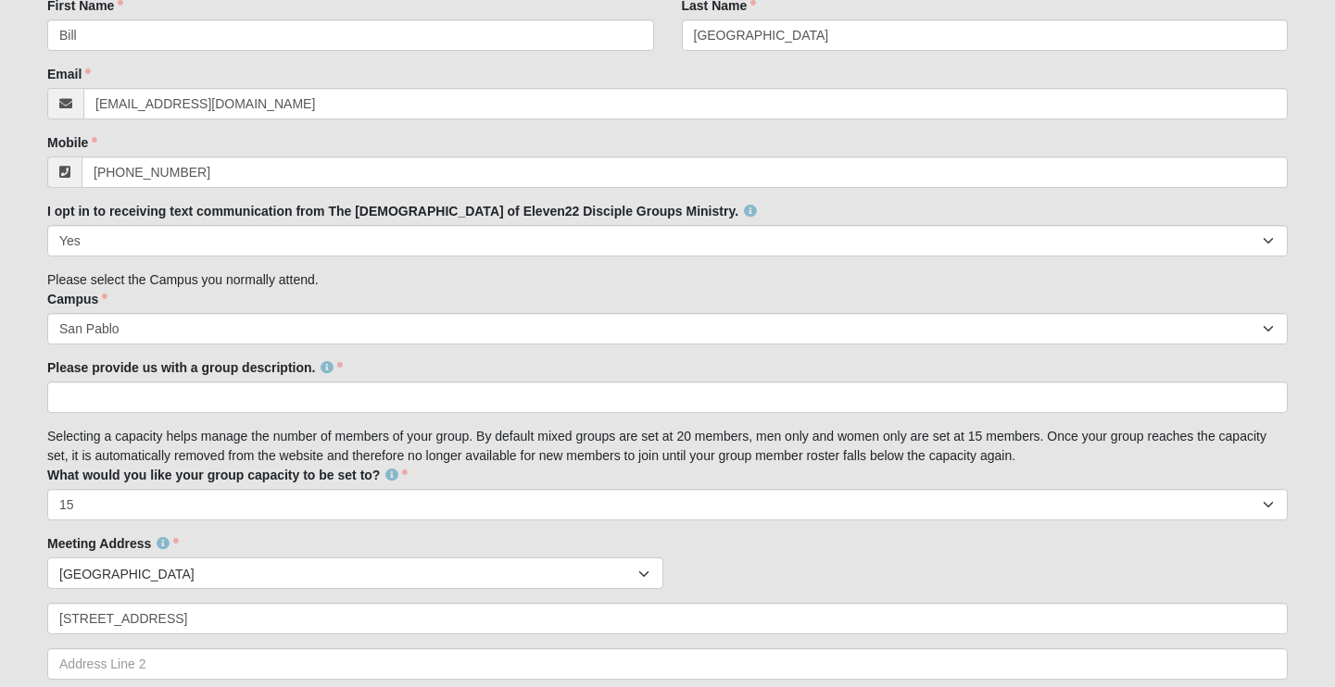
type input "[PERSON_NAME] assistant leader [PHONE_NUMBER] [EMAIL_ADDRESS][DOMAIN_NAME] Fami…"
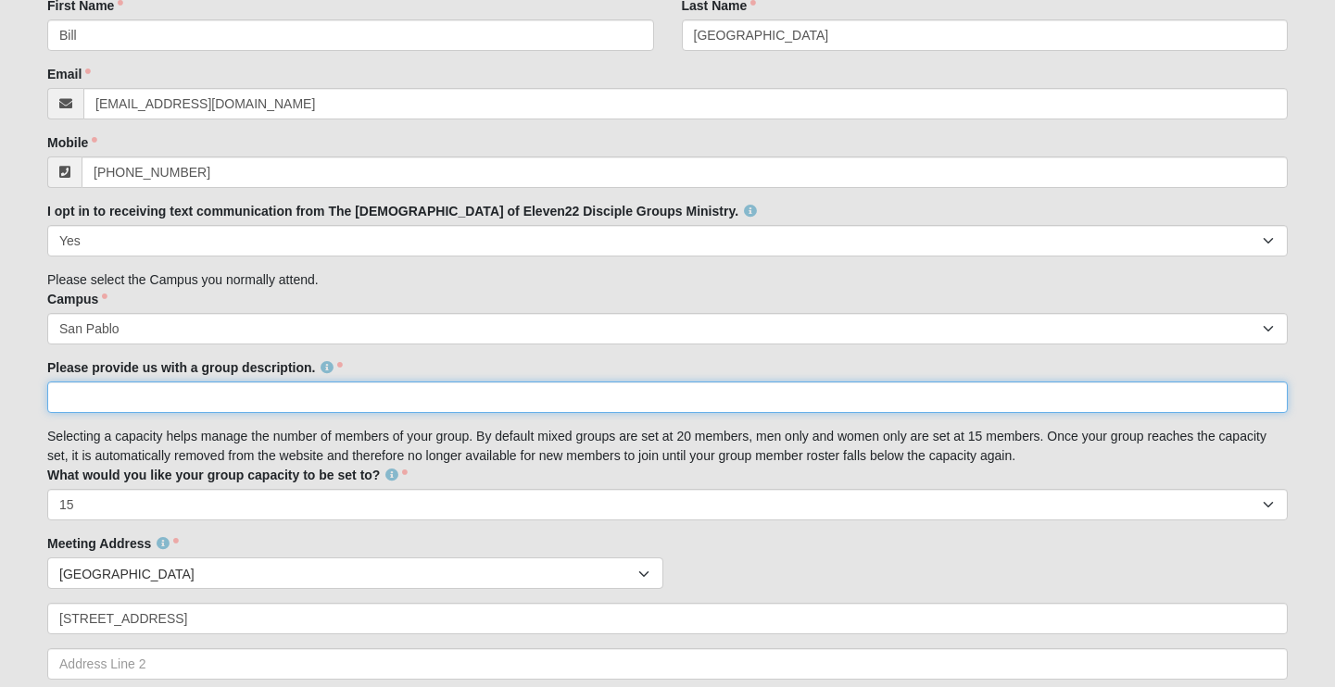
click at [207, 382] on input "Please provide us with a group description." at bounding box center [667, 398] width 1241 height 32
paste input ""Join us [DATE] nights at 6:30 for a welcoming, family-friendly disciple group …"
type input ""Join us [DATE] nights at 6:30 for a welcoming, family-friendly disciple group …"
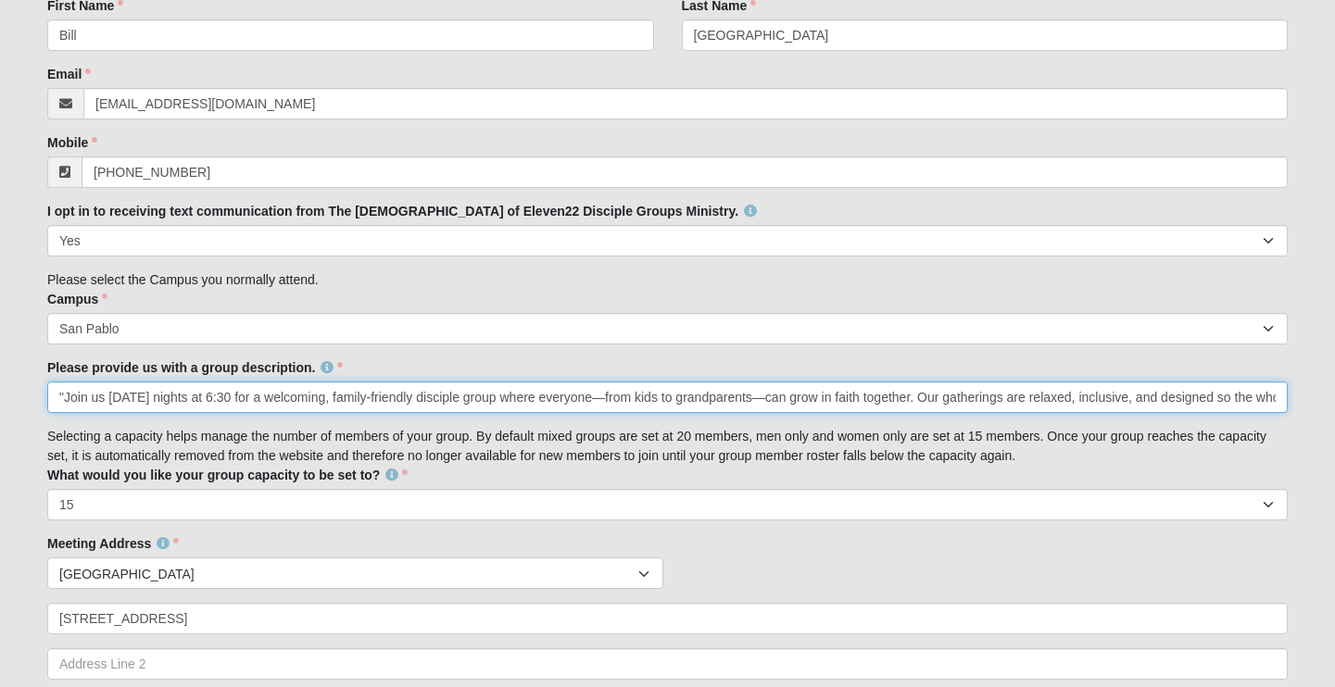
drag, startPoint x: 1282, startPoint y: 392, endPoint x: 248, endPoint y: 318, distance: 1036.7
click at [248, 318] on div "Family Member to Register Disciple Group Set Up Form Thank you for your interes…" at bounding box center [667, 638] width 1241 height 1807
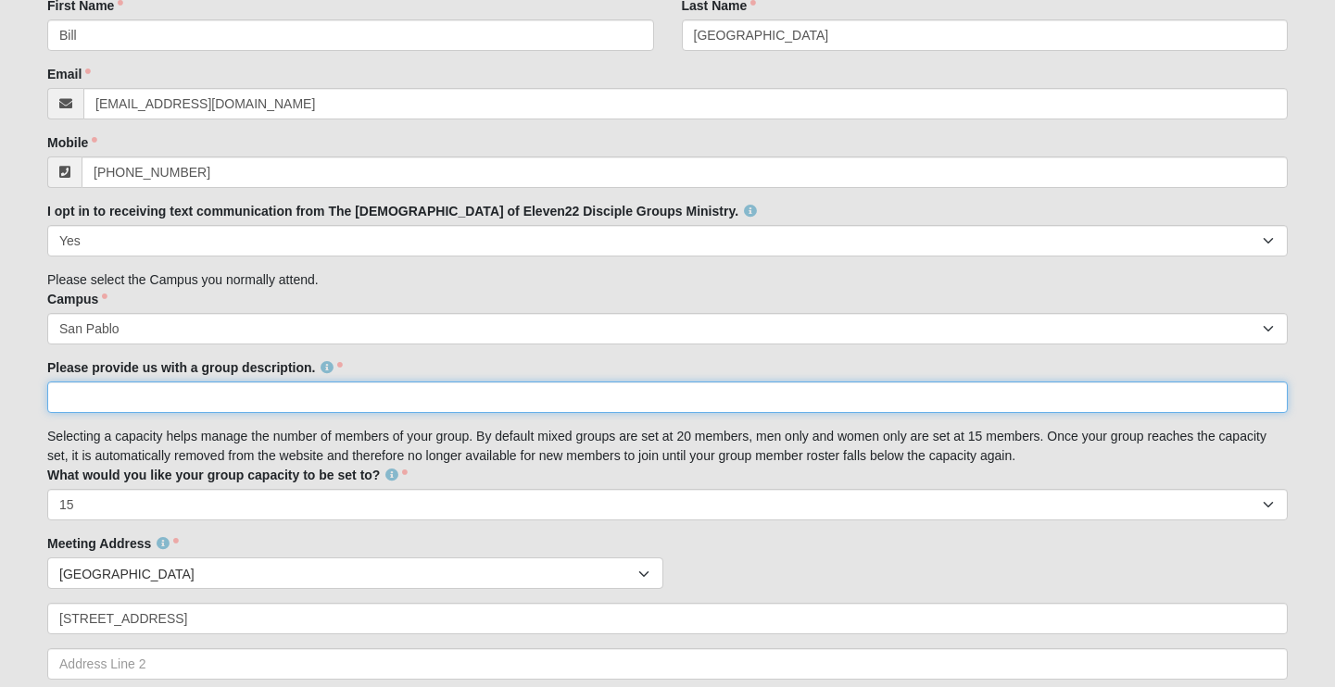
paste input ""Join us [DATE] nights at 6:30 for a warm, family-friendly disciple group where…"
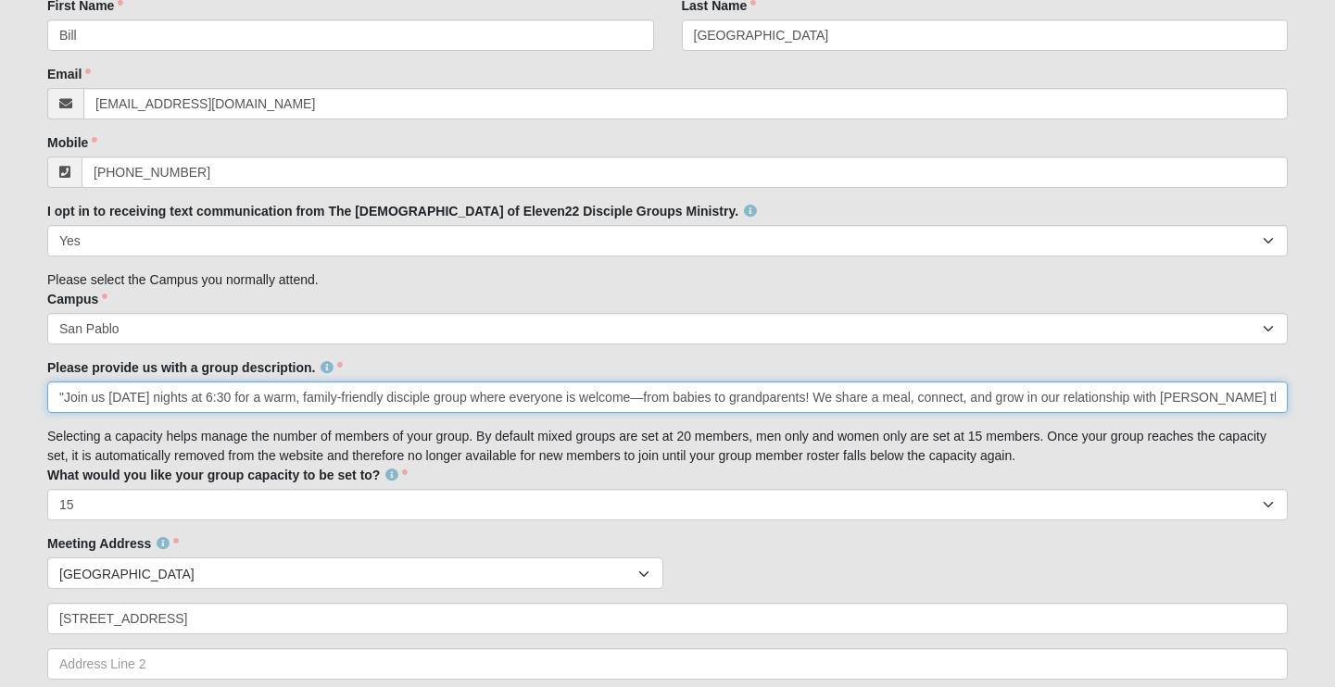
click at [200, 391] on input ""Join us [DATE] nights at 6:30 for a warm, family-friendly disciple group where…" at bounding box center [667, 398] width 1241 height 32
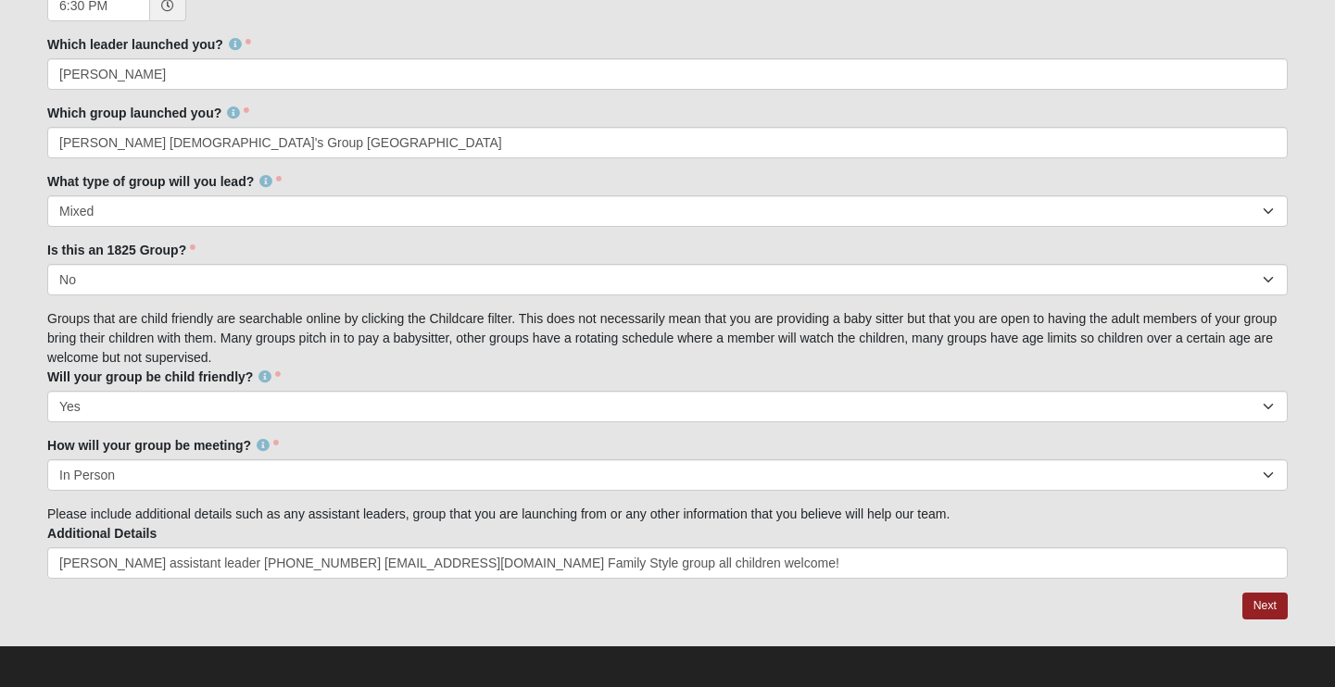
scroll to position [1539, 0]
type input ""Join us [DATE] nights at 6:30 for a warm, family-friendly disciple group where…"
click at [1260, 599] on link "Next" at bounding box center [1264, 607] width 45 height 27
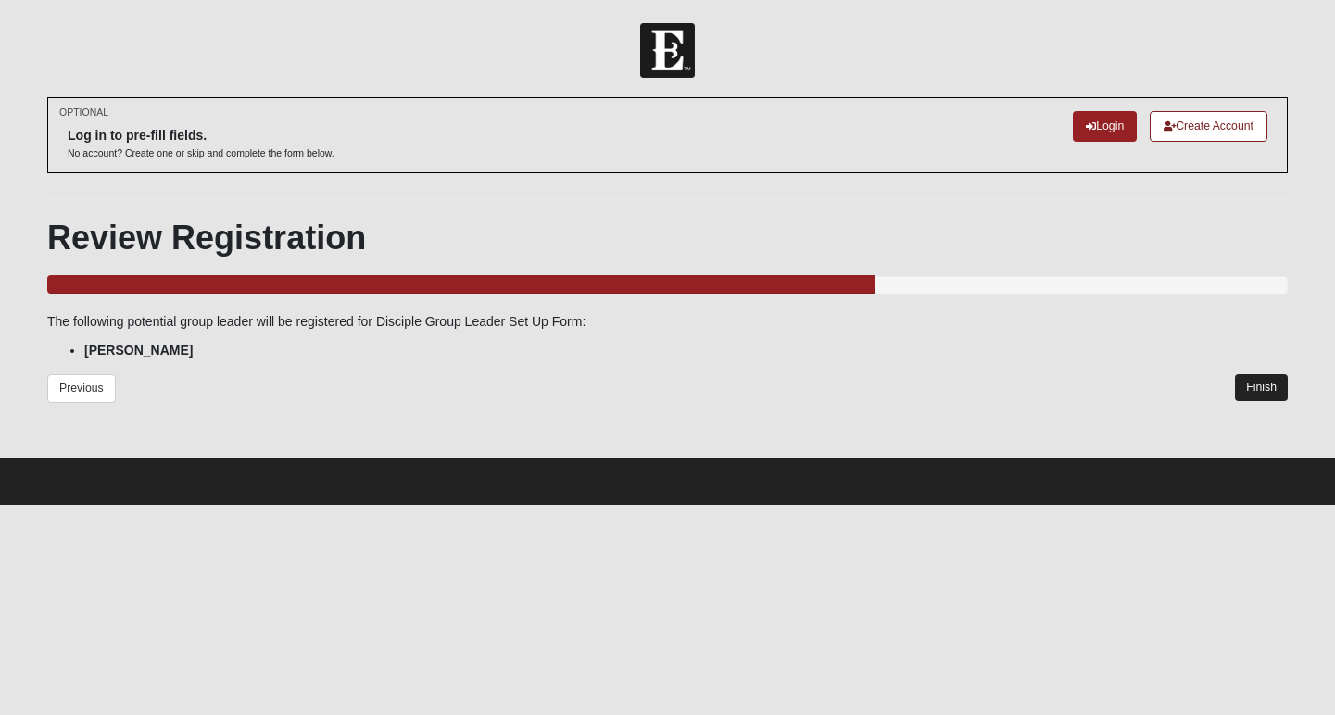
click at [1265, 382] on link "Finish" at bounding box center [1261, 387] width 53 height 27
